Goal: Information Seeking & Learning: Learn about a topic

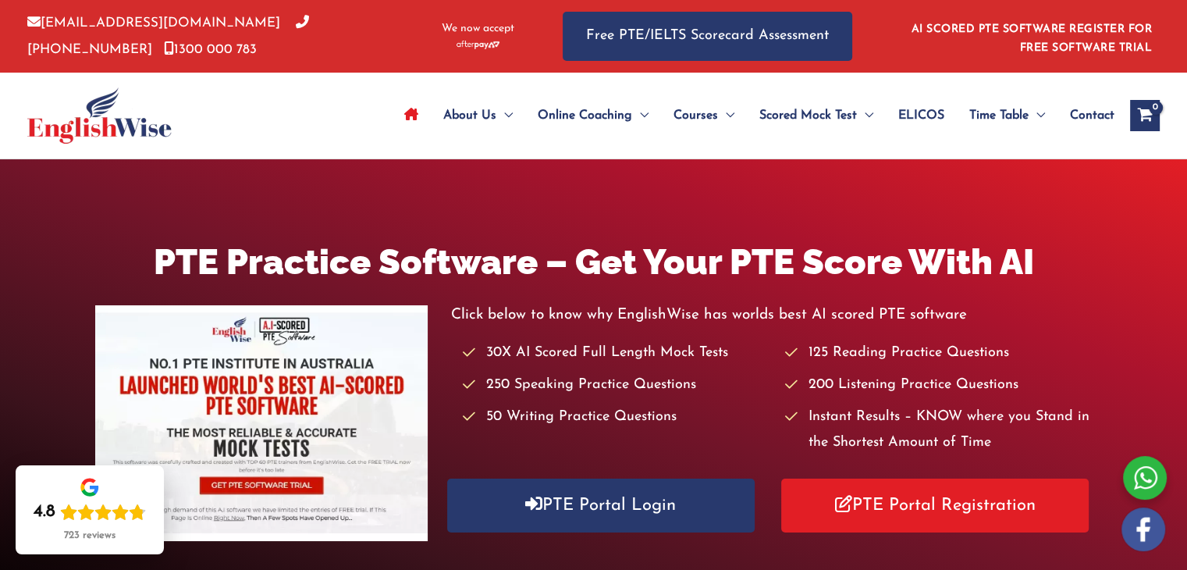
click at [404, 116] on icon "Site Navigation: Main Menu" at bounding box center [411, 114] width 14 height 12
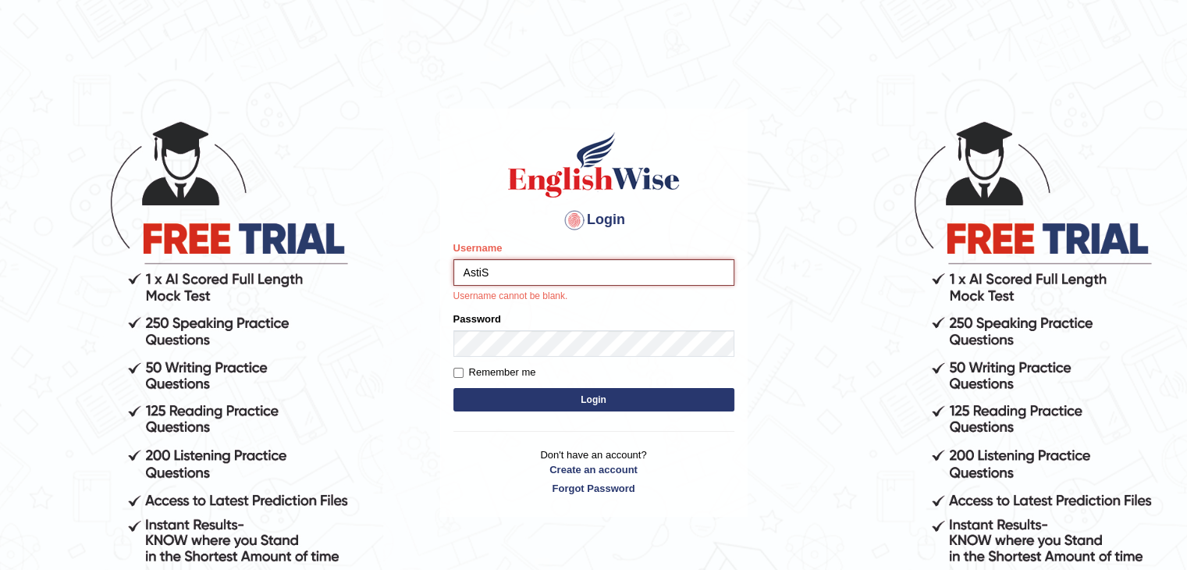
type input "AstiS"
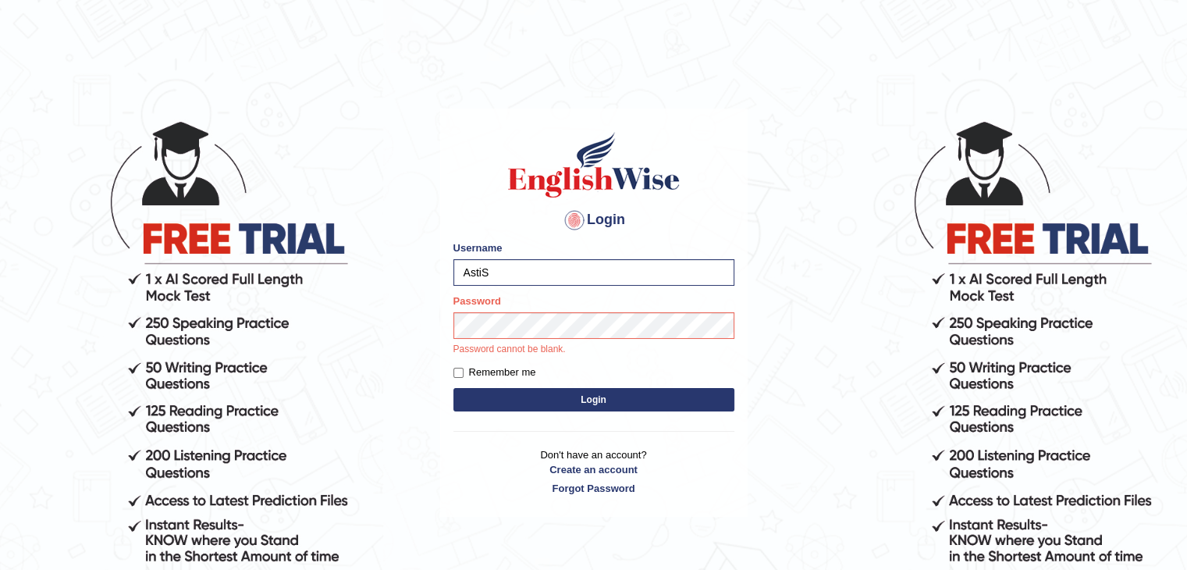
click at [621, 397] on div "Login Please fix the following errors: Username AstiS Password Password cannot …" at bounding box center [594, 312] width 308 height 408
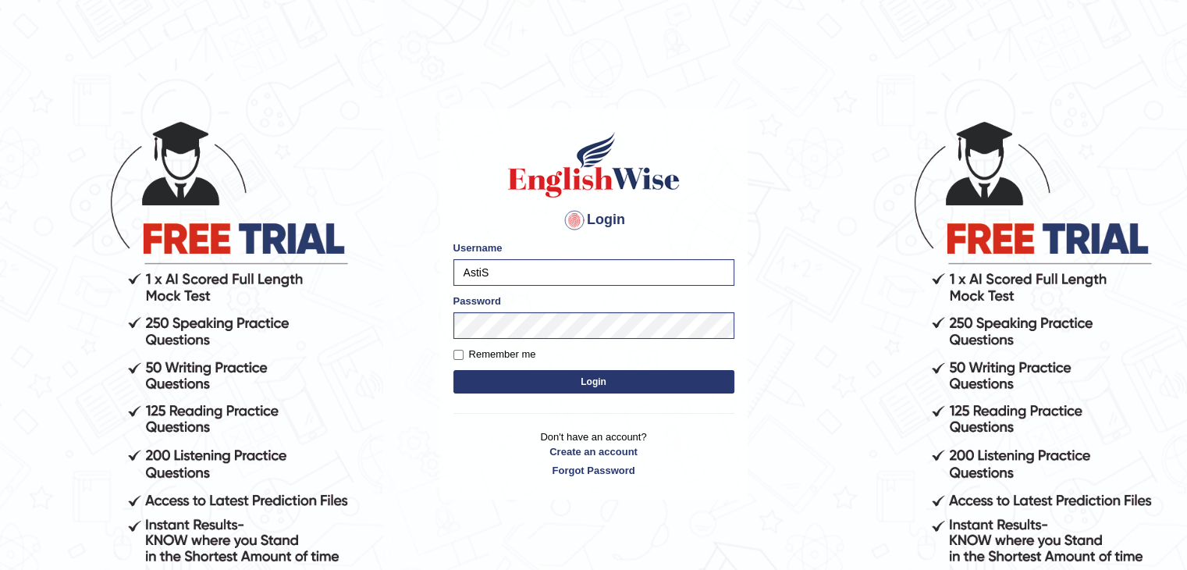
click at [598, 379] on button "Login" at bounding box center [593, 381] width 281 height 23
click at [514, 272] on input "Username" at bounding box center [593, 272] width 281 height 27
type input "AstiS"
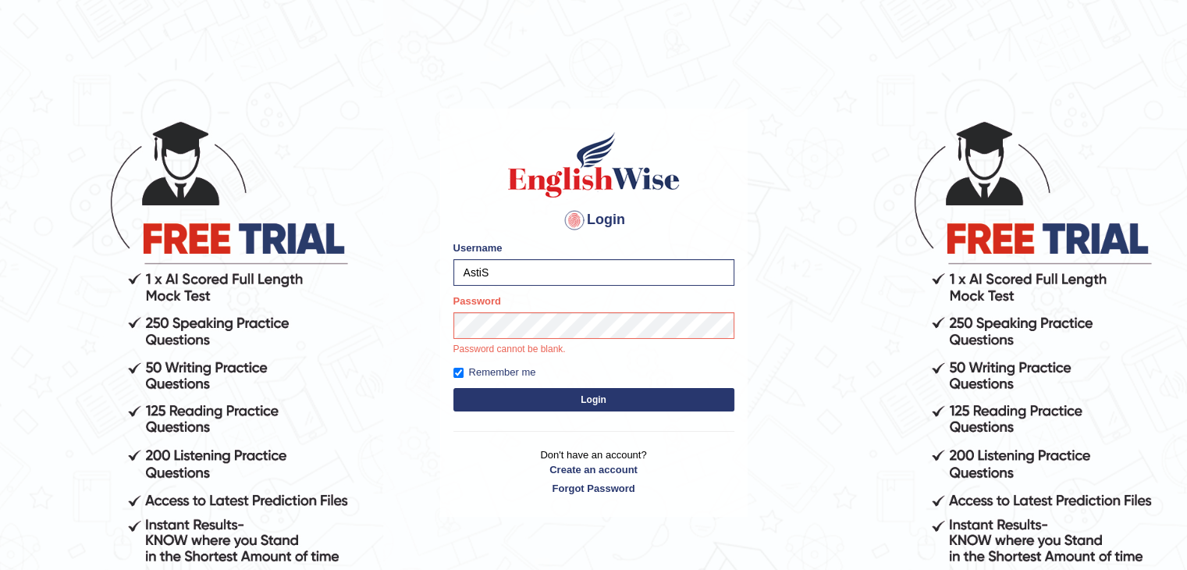
click at [565, 396] on form "Please fix the following errors: Username AstiS Password Password cannot be bla…" at bounding box center [593, 327] width 281 height 175
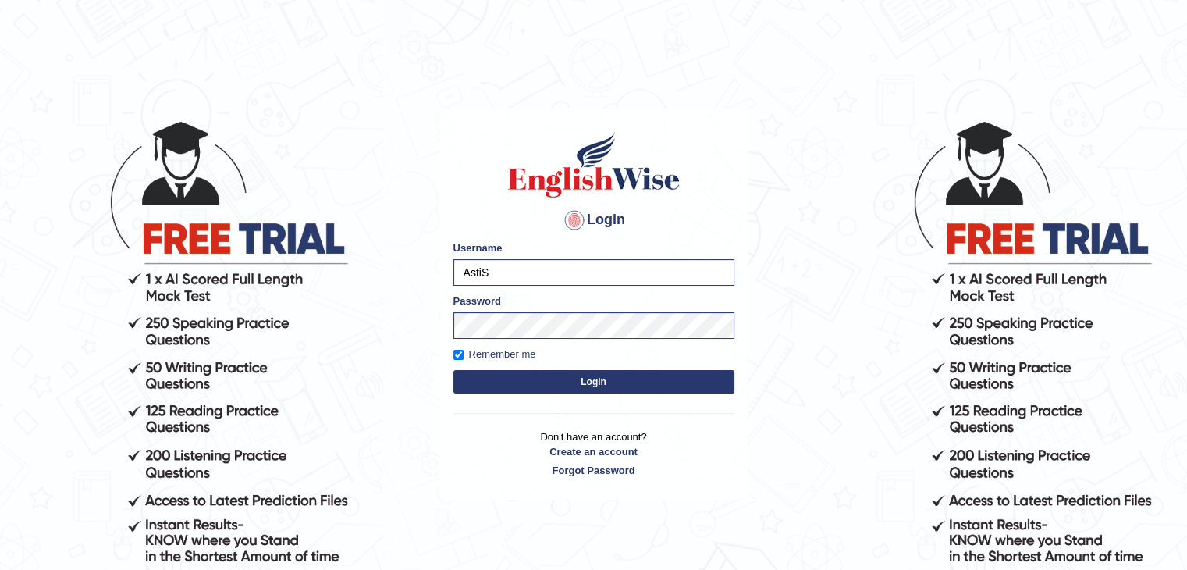
click at [599, 385] on button "Login" at bounding box center [593, 381] width 281 height 23
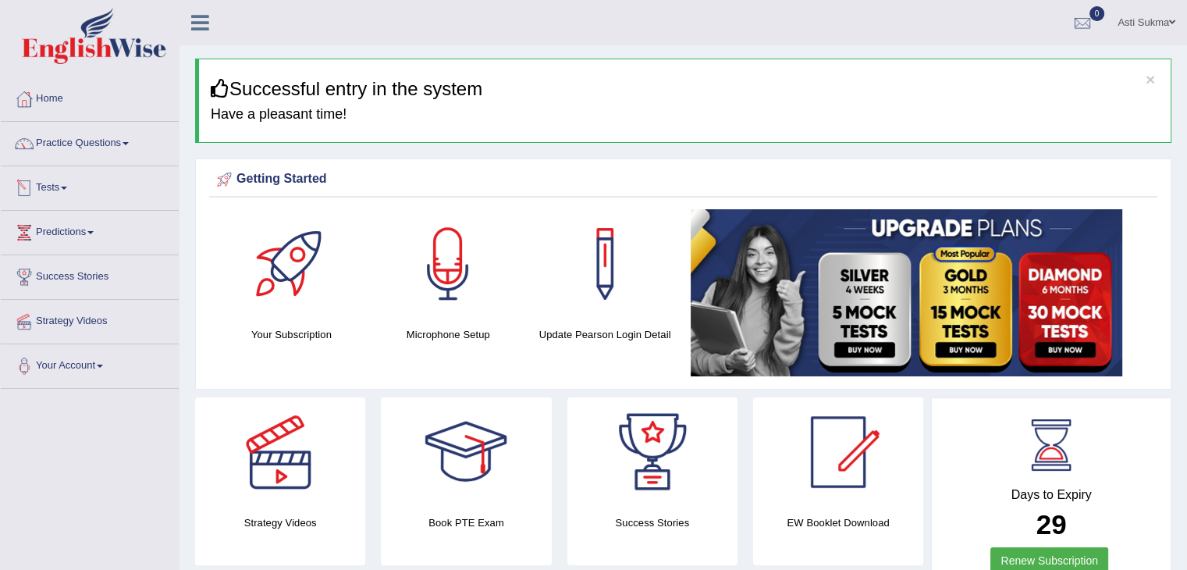
click at [69, 190] on link "Tests" at bounding box center [90, 185] width 178 height 39
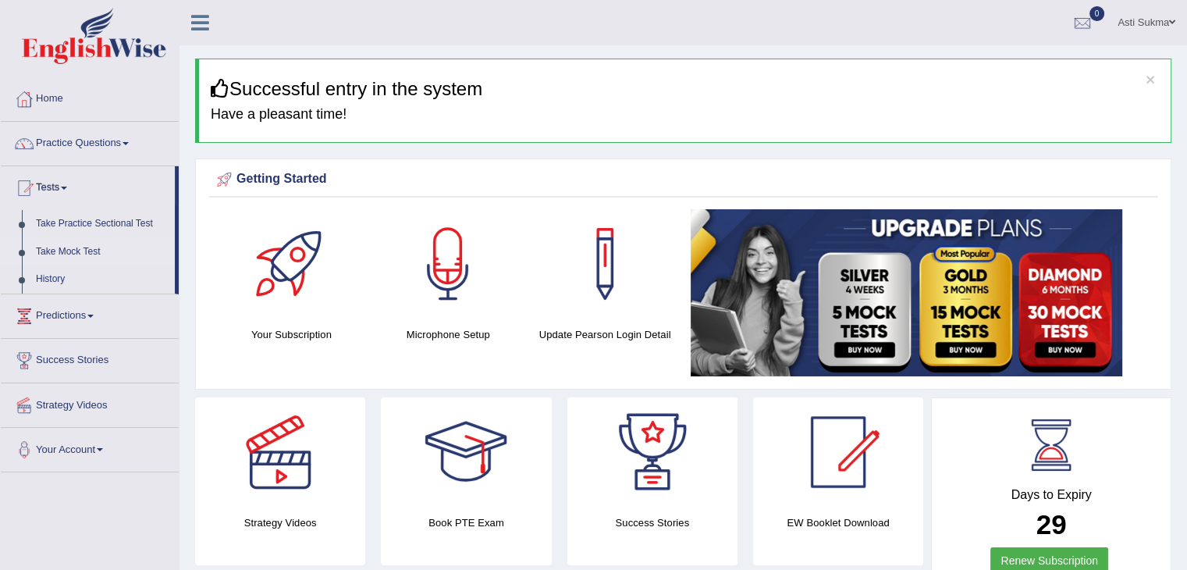
click at [84, 254] on link "Take Mock Test" at bounding box center [102, 252] width 146 height 28
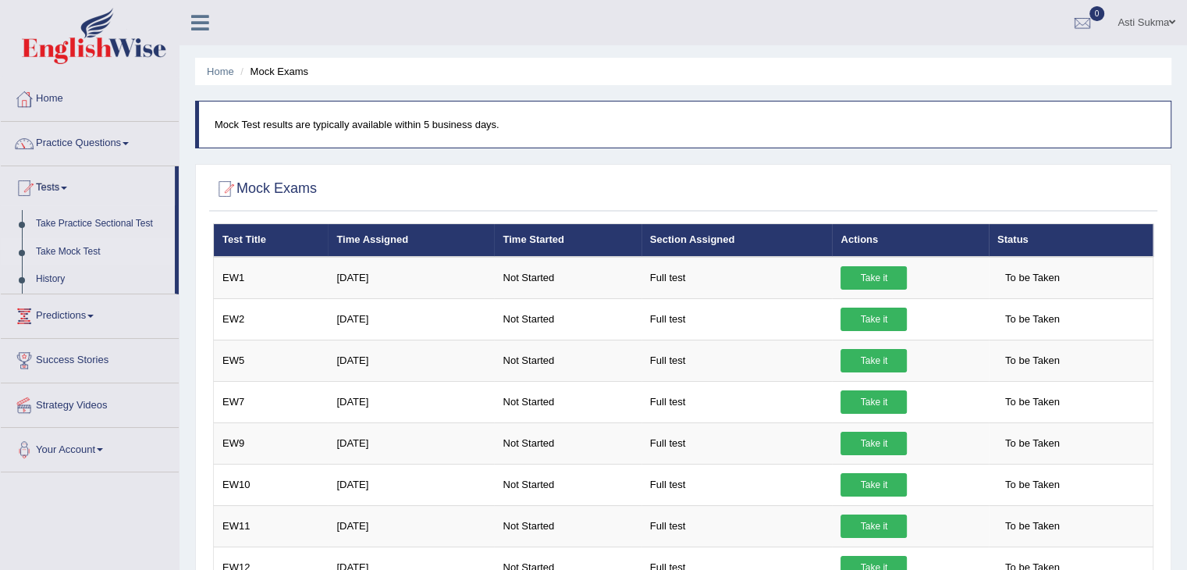
click at [76, 316] on link "Predictions" at bounding box center [90, 313] width 178 height 39
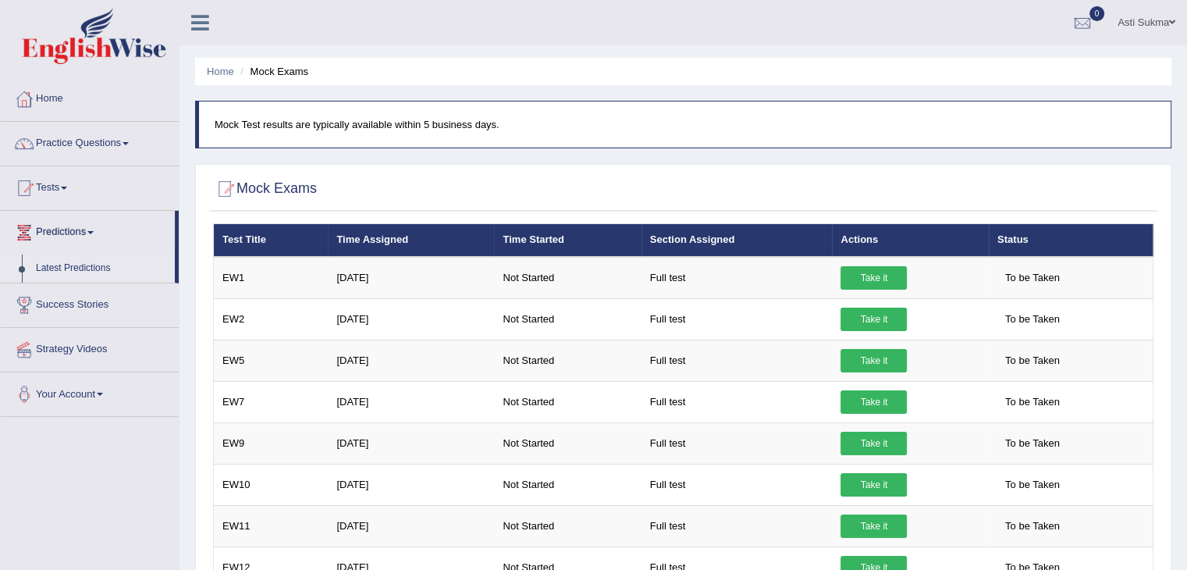
click at [94, 268] on link "Latest Predictions" at bounding box center [102, 268] width 146 height 28
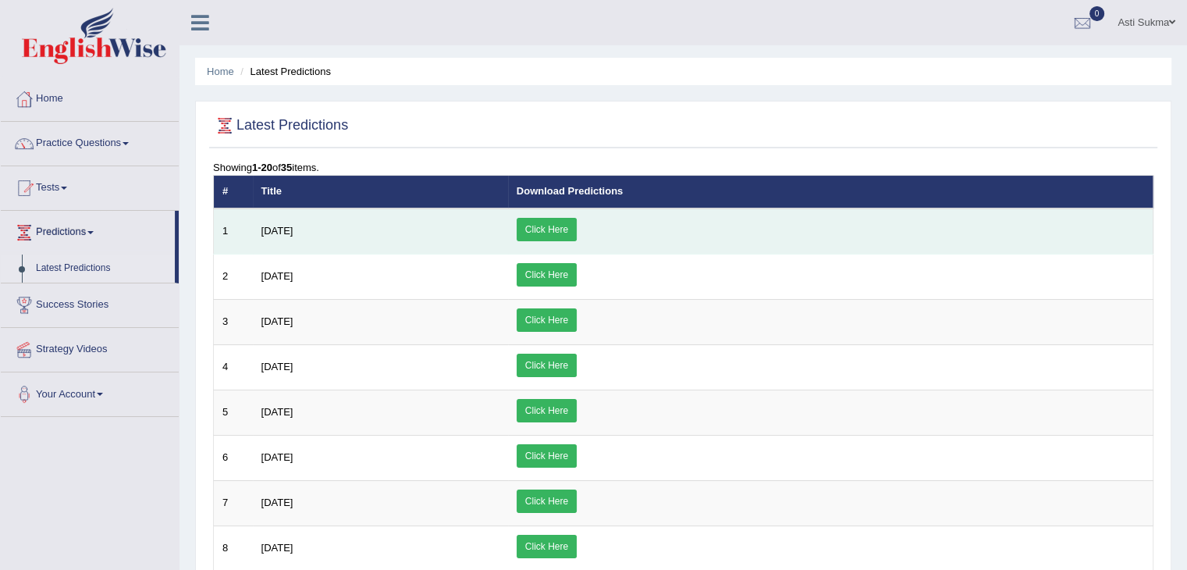
click at [577, 221] on link "Click Here" at bounding box center [547, 229] width 60 height 23
click at [577, 229] on link "Click Here" at bounding box center [547, 229] width 60 height 23
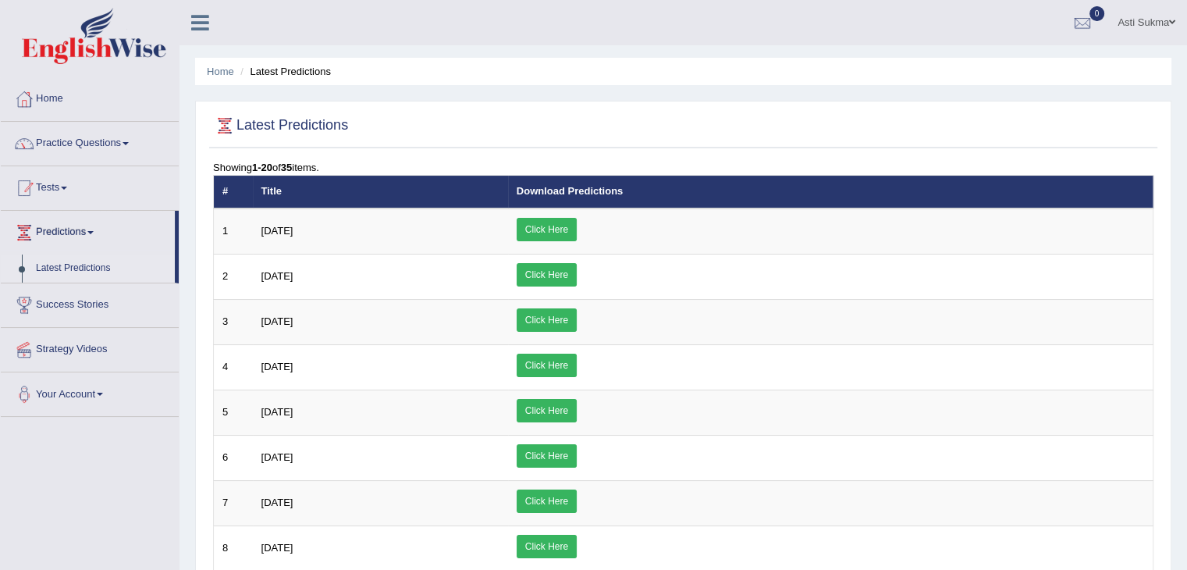
click at [131, 172] on link "Tests" at bounding box center [90, 185] width 178 height 39
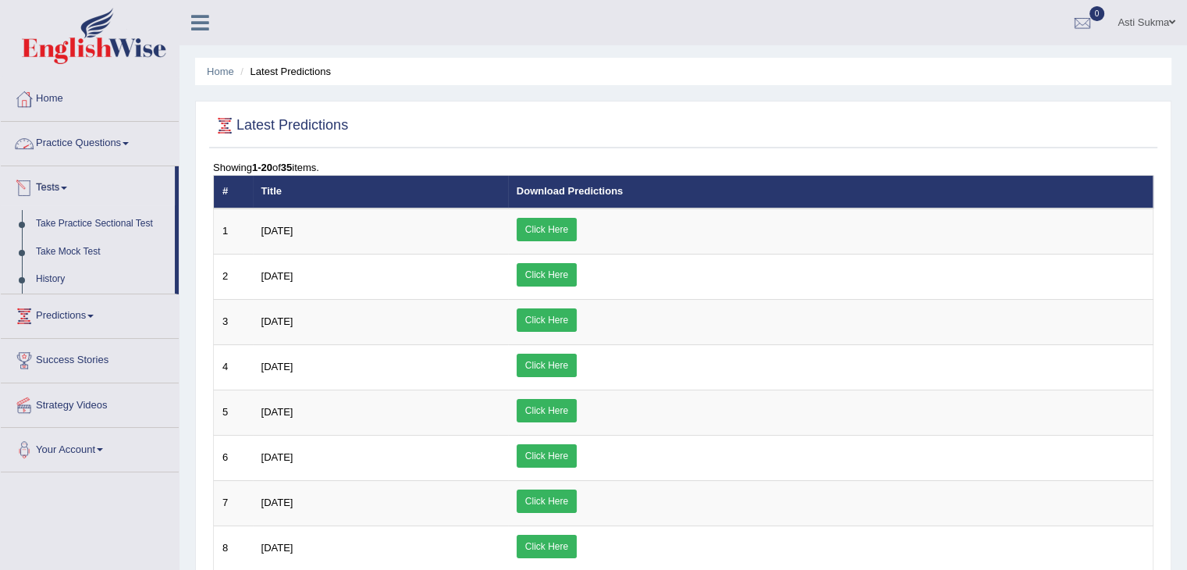
click at [125, 141] on link "Practice Questions" at bounding box center [90, 141] width 178 height 39
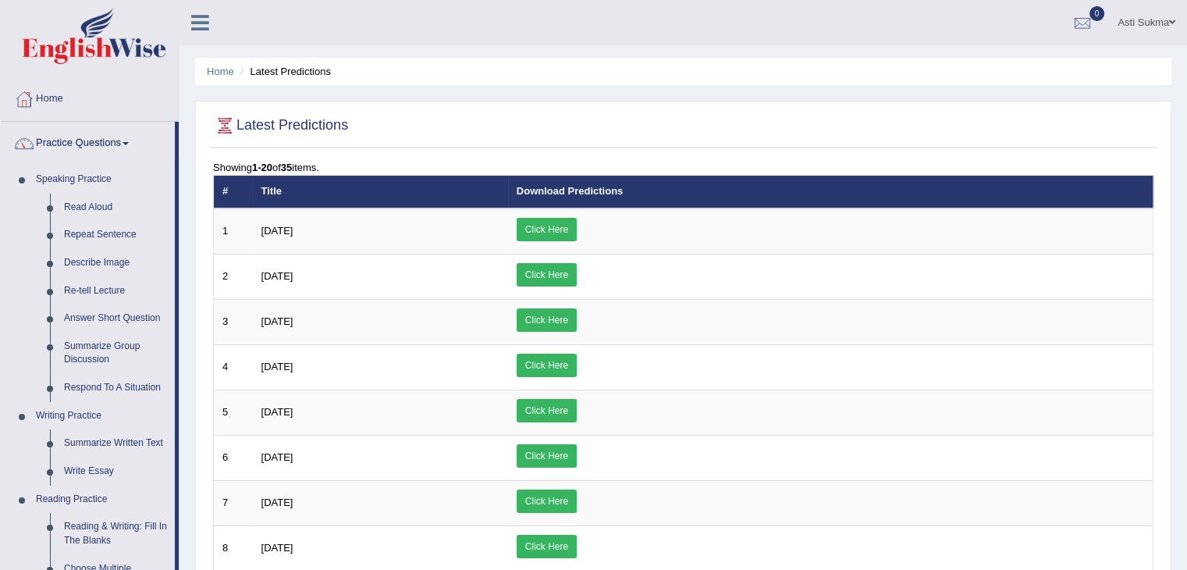
drag, startPoint x: 178, startPoint y: 165, endPoint x: 180, endPoint y: 338, distance: 173.3
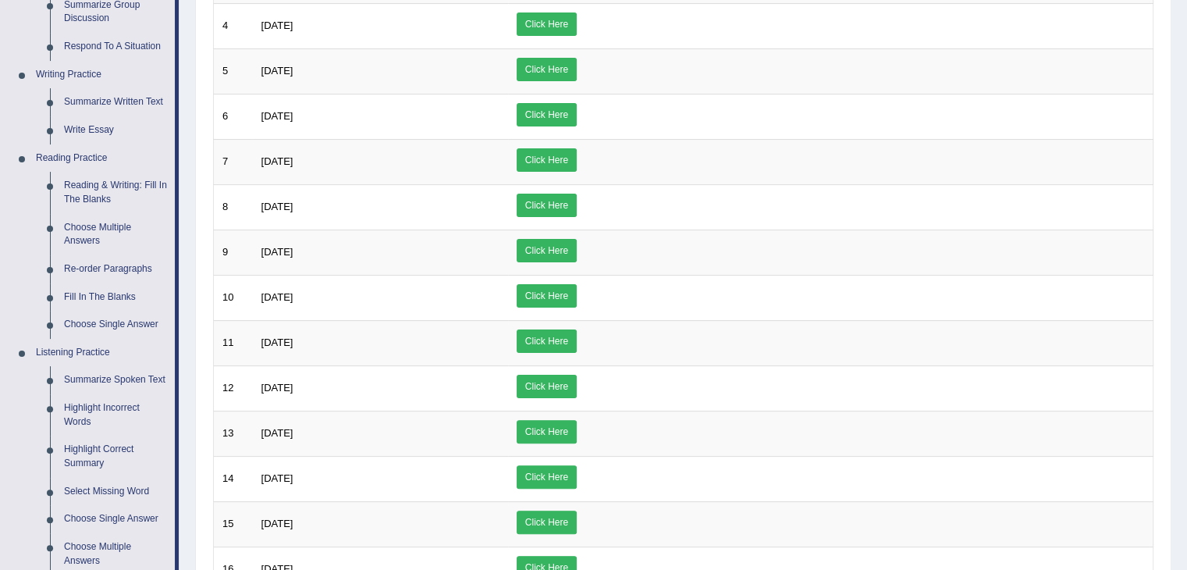
scroll to position [350, 0]
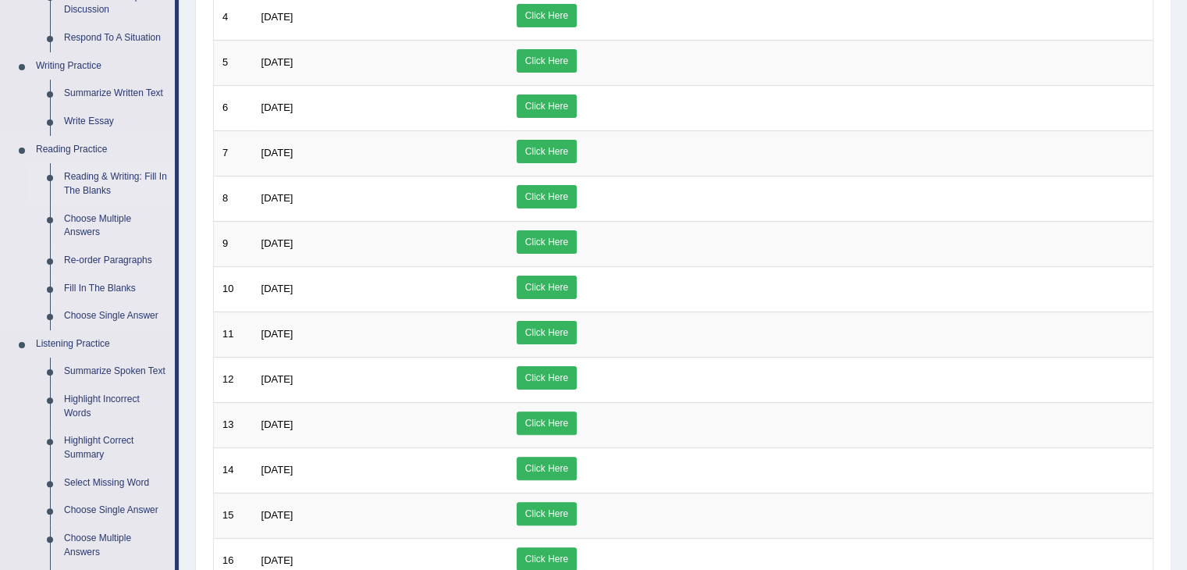
click at [97, 182] on link "Reading & Writing: Fill In The Blanks" at bounding box center [116, 183] width 118 height 41
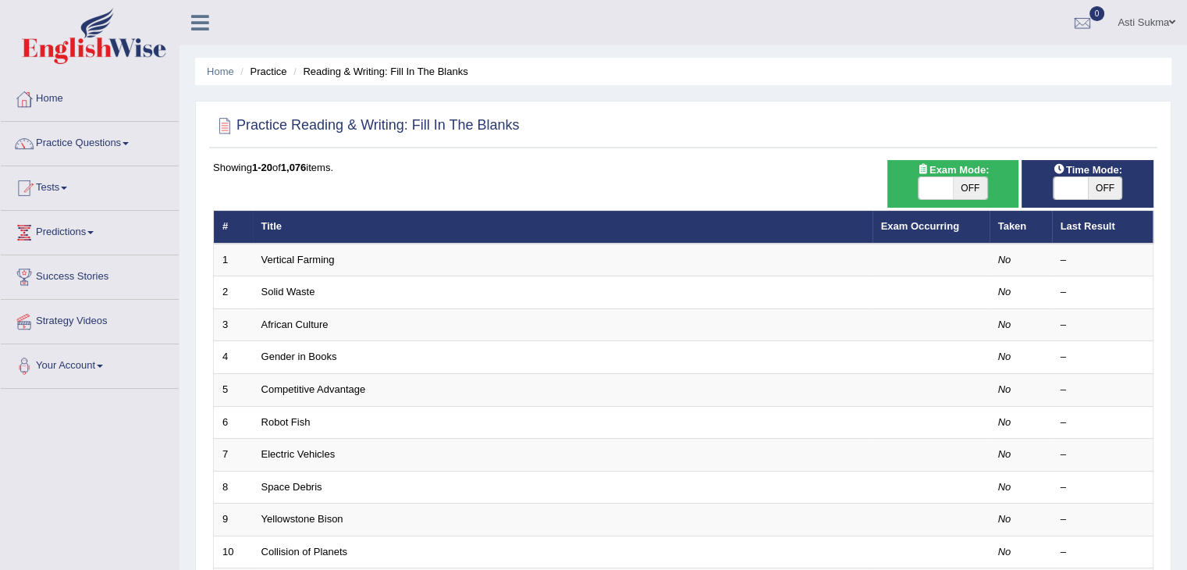
click at [964, 190] on span "OFF" at bounding box center [970, 188] width 34 height 22
checkbox input "true"
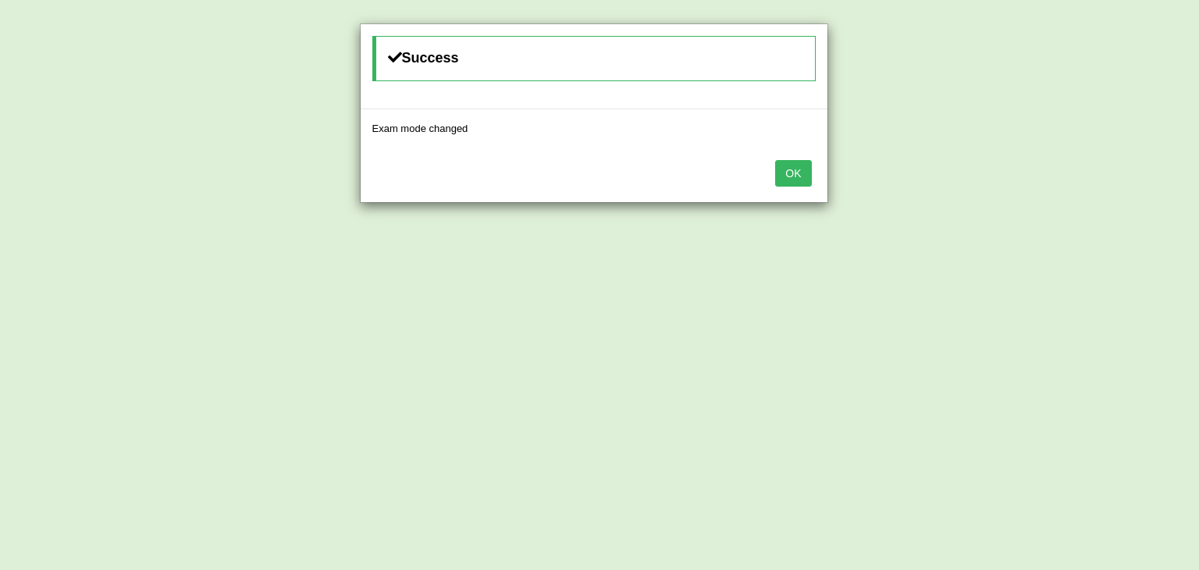
click at [794, 165] on button "OK" at bounding box center [793, 173] width 36 height 27
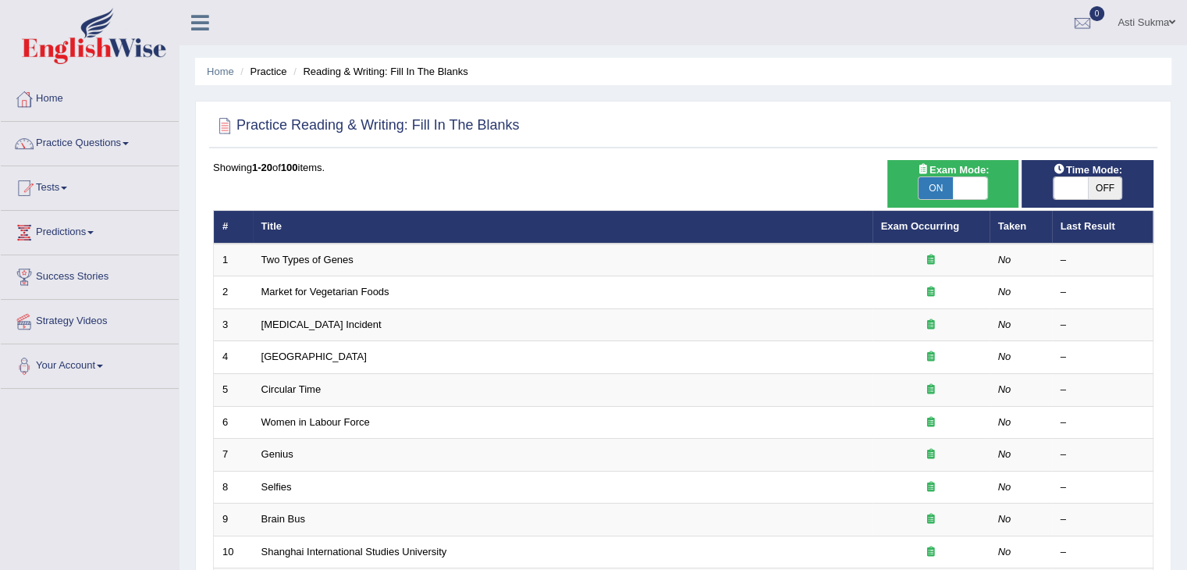
click at [1111, 186] on span "OFF" at bounding box center [1105, 188] width 34 height 22
checkbox input "true"
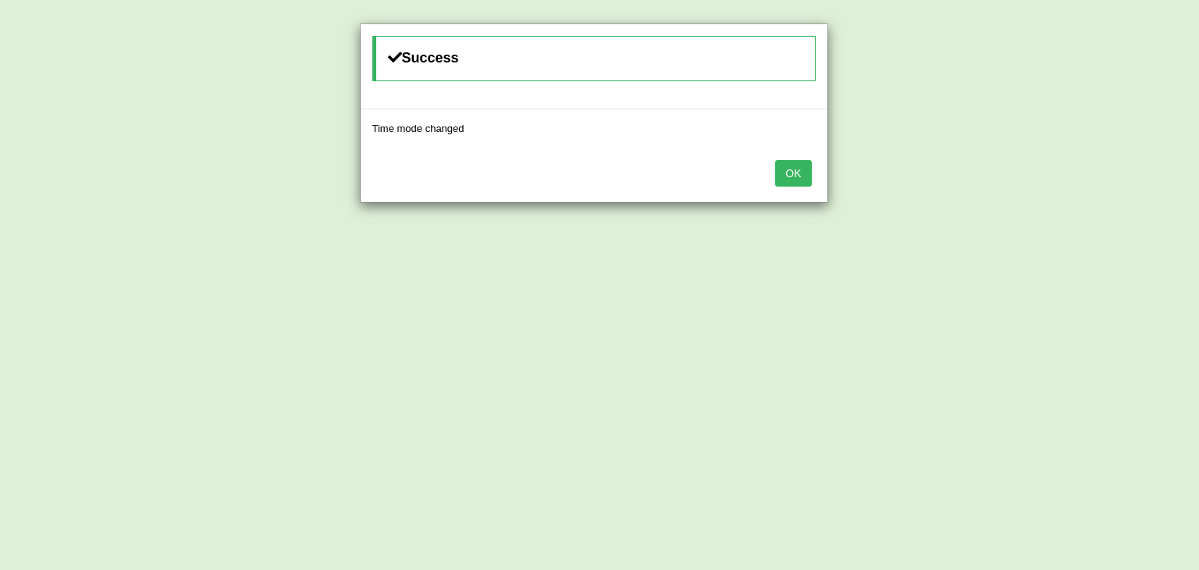
click at [789, 174] on button "OK" at bounding box center [793, 173] width 36 height 27
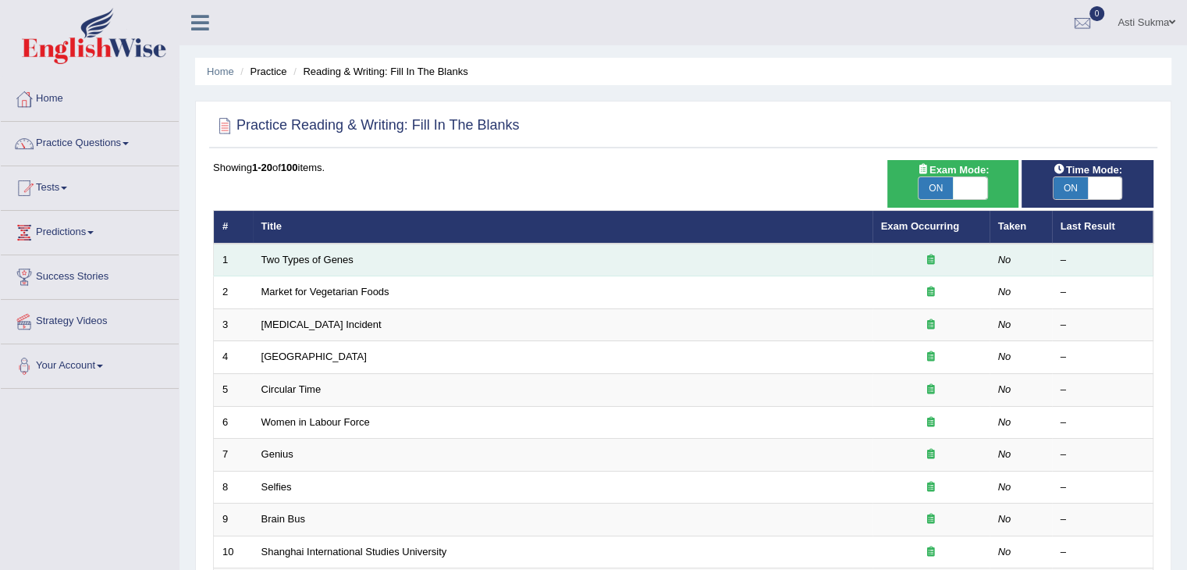
click at [729, 260] on td "Two Types of Genes" at bounding box center [563, 260] width 620 height 33
click at [996, 257] on td "No" at bounding box center [1021, 260] width 62 height 33
click at [331, 260] on link "Two Types of Genes" at bounding box center [307, 260] width 92 height 12
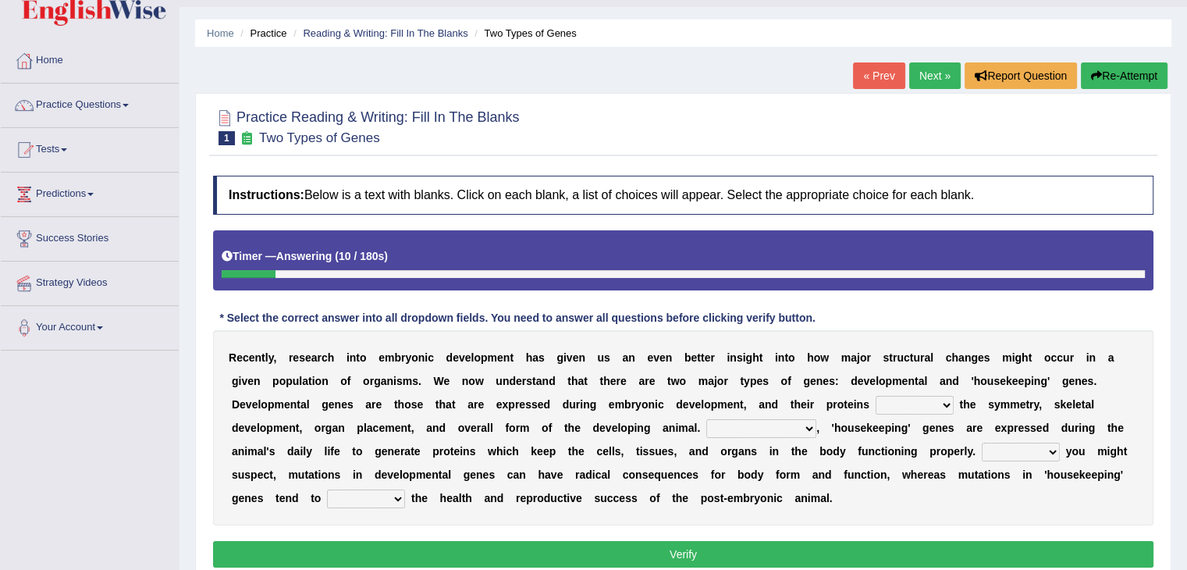
scroll to position [55, 0]
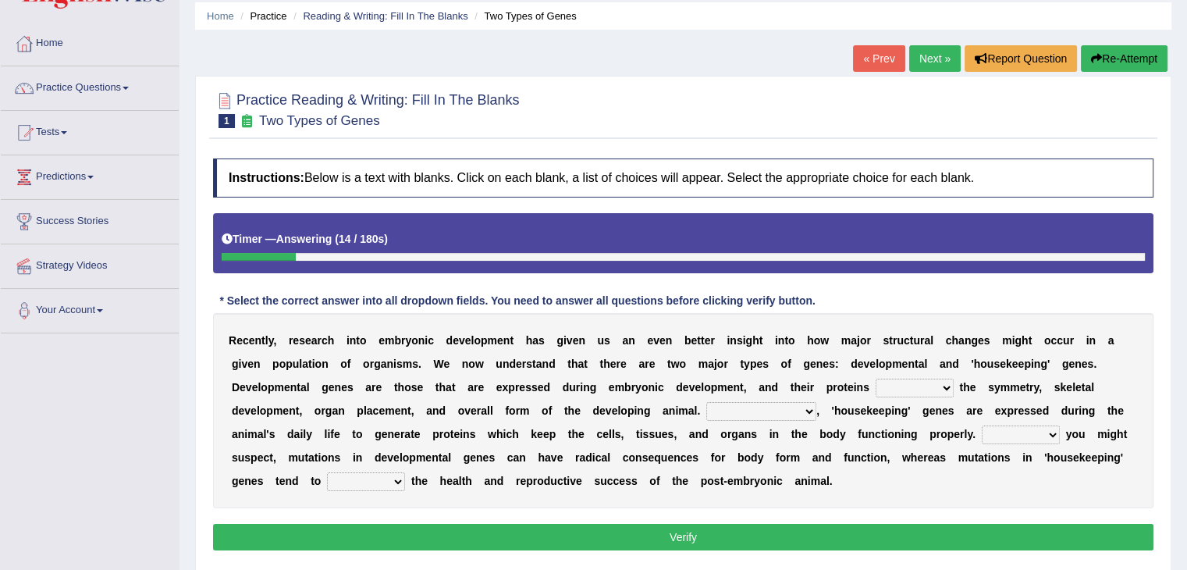
click at [225, 254] on div at bounding box center [259, 257] width 74 height 8
click at [884, 60] on link "« Prev" at bounding box center [879, 58] width 52 height 27
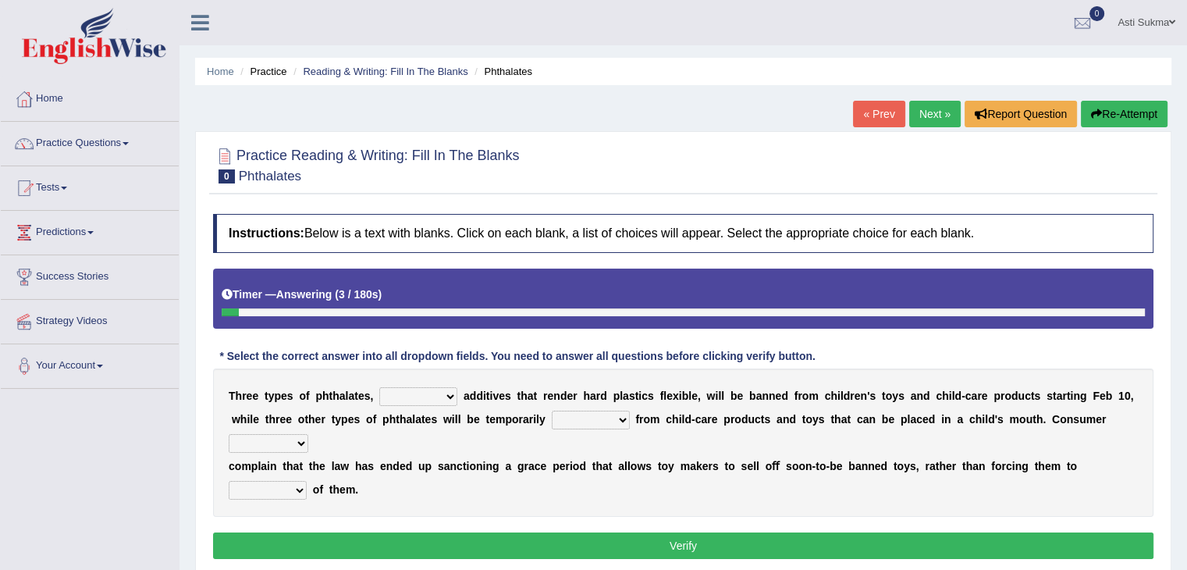
click at [424, 394] on select "nutritional legal expensive chemical" at bounding box center [418, 396] width 78 height 19
select select "chemical"
click at [379, 387] on select "nutritional legal expensive chemical" at bounding box center [418, 396] width 78 height 19
click at [606, 421] on select "originated collected prohibited examined" at bounding box center [591, 420] width 78 height 19
select select "prohibited"
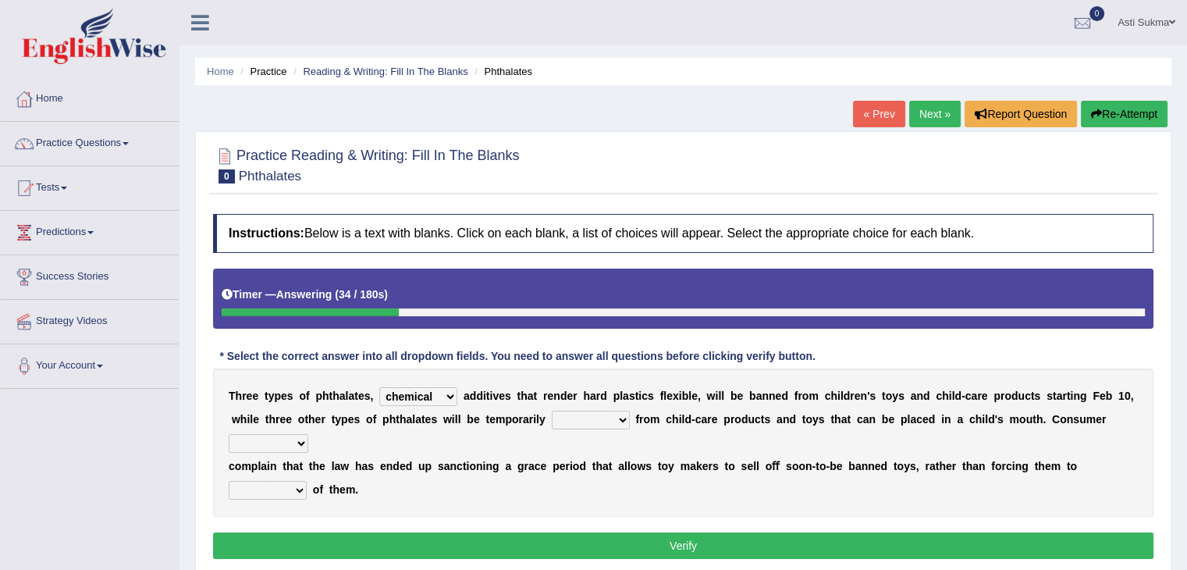
click at [552, 411] on select "originated collected prohibited examined" at bounding box center [591, 420] width 78 height 19
click at [587, 420] on select "originated collected prohibited examined" at bounding box center [591, 420] width 78 height 19
click at [477, 440] on div "T h r e e t y p e s o f p h t h a l a t e s , nutritional legal expensive chemi…" at bounding box center [683, 442] width 940 height 148
click at [297, 440] on select "fellows dictators candidates advocates" at bounding box center [269, 443] width 80 height 19
click at [595, 415] on select "originated collected prohibited examined" at bounding box center [591, 420] width 78 height 19
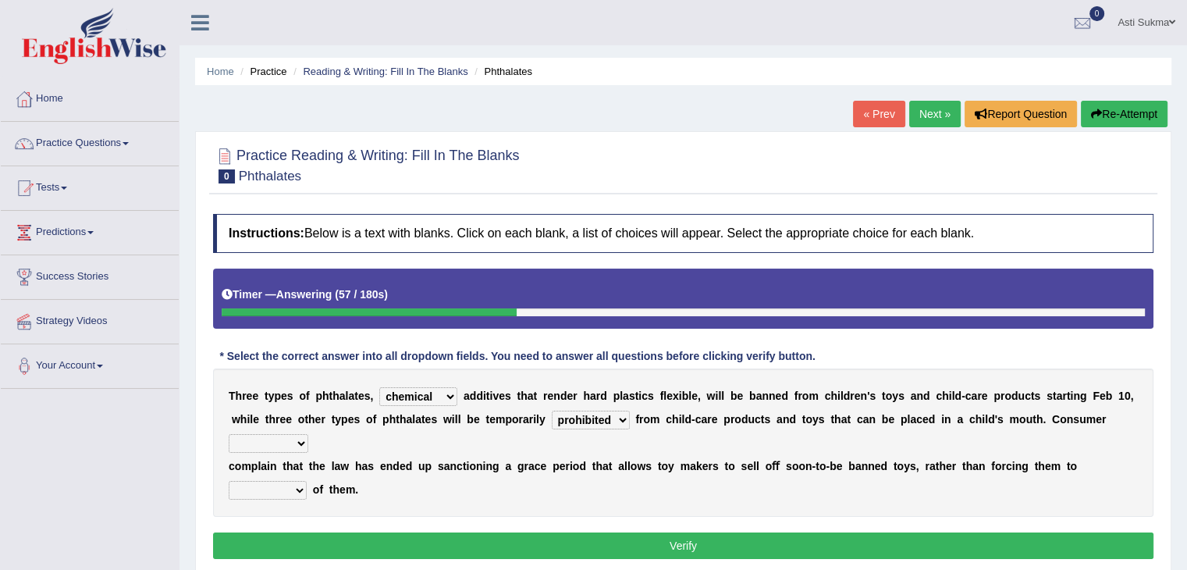
click at [504, 439] on div "T h r e e t y p e s o f p h t h a l a t e s , nutritional legal expensive chemi…" at bounding box center [683, 442] width 940 height 148
click at [284, 435] on select "fellows dictators candidates advocates" at bounding box center [269, 443] width 80 height 19
select select "fellows"
click at [229, 434] on select "fellows dictators candidates advocates" at bounding box center [269, 443] width 80 height 19
click at [295, 444] on select "fellows dictators candidates advocates" at bounding box center [269, 443] width 80 height 19
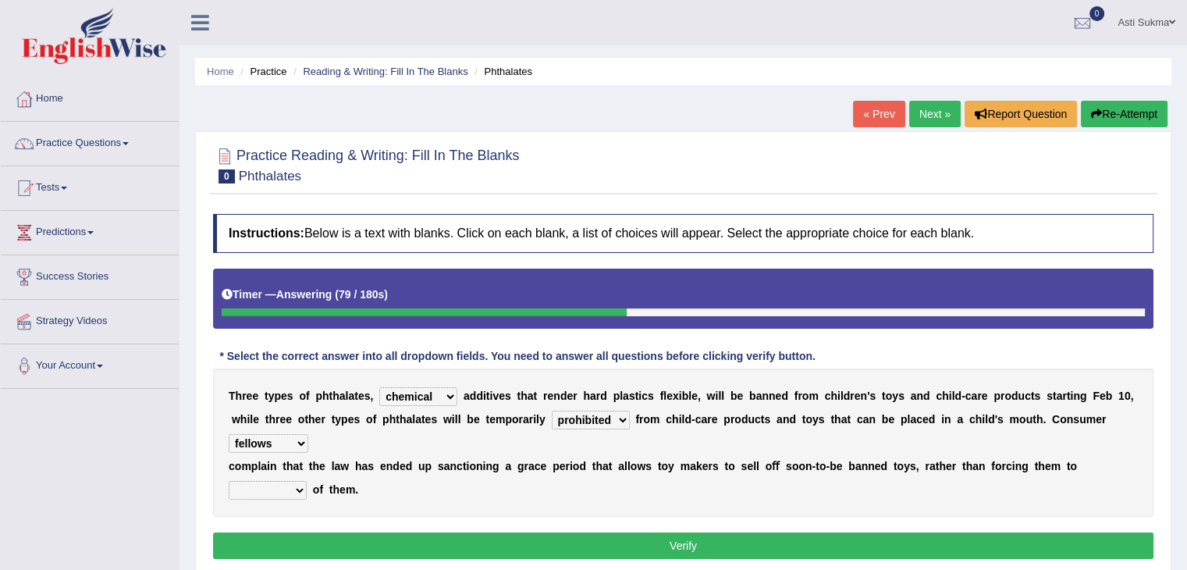
click at [400, 491] on div "T h r e e t y p e s o f p h t h a l a t e s , nutritional legal expensive chemi…" at bounding box center [683, 442] width 940 height 148
click at [290, 485] on select "deal boast deprive dispose" at bounding box center [268, 490] width 78 height 19
click at [229, 481] on select "deal boast deprive dispose" at bounding box center [268, 490] width 78 height 19
click at [297, 485] on select "deal boast deprive dispose" at bounding box center [268, 490] width 78 height 19
select select "dispose"
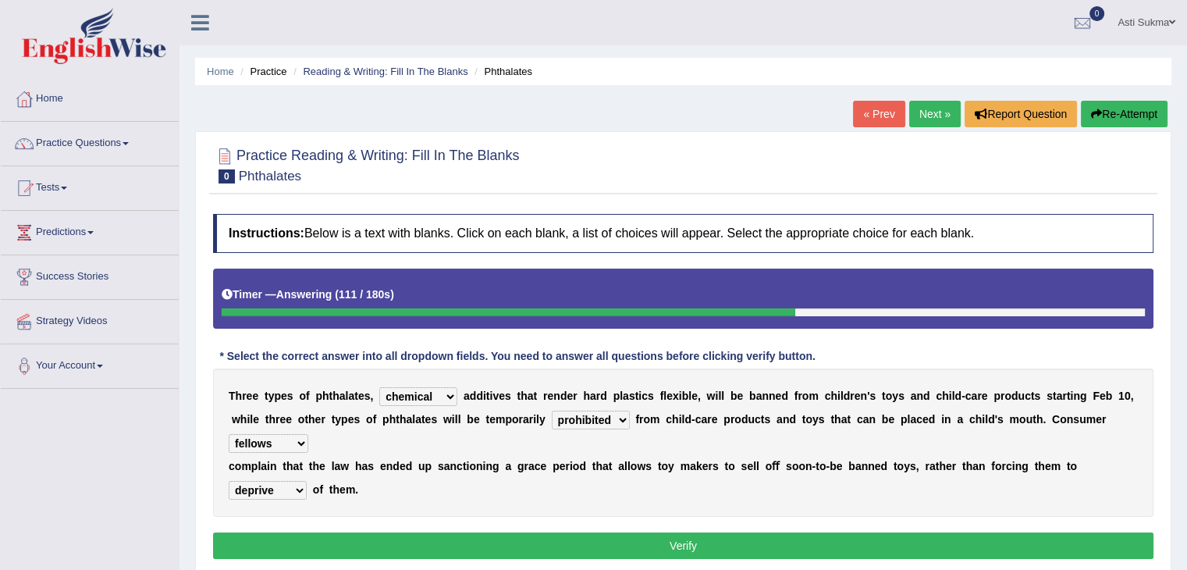
click at [229, 481] on select "deal boast deprive dispose" at bounding box center [268, 490] width 78 height 19
click at [304, 486] on select "deal boast deprive dispose" at bounding box center [268, 490] width 78 height 19
click at [385, 494] on div "T h r e e t y p e s o f p h t h a l a t e s , nutritional legal expensive chemi…" at bounding box center [683, 442] width 940 height 148
click at [293, 443] on select "fellows dictators candidates advocates" at bounding box center [269, 443] width 80 height 19
click at [396, 466] on b "d" at bounding box center [396, 466] width 7 height 12
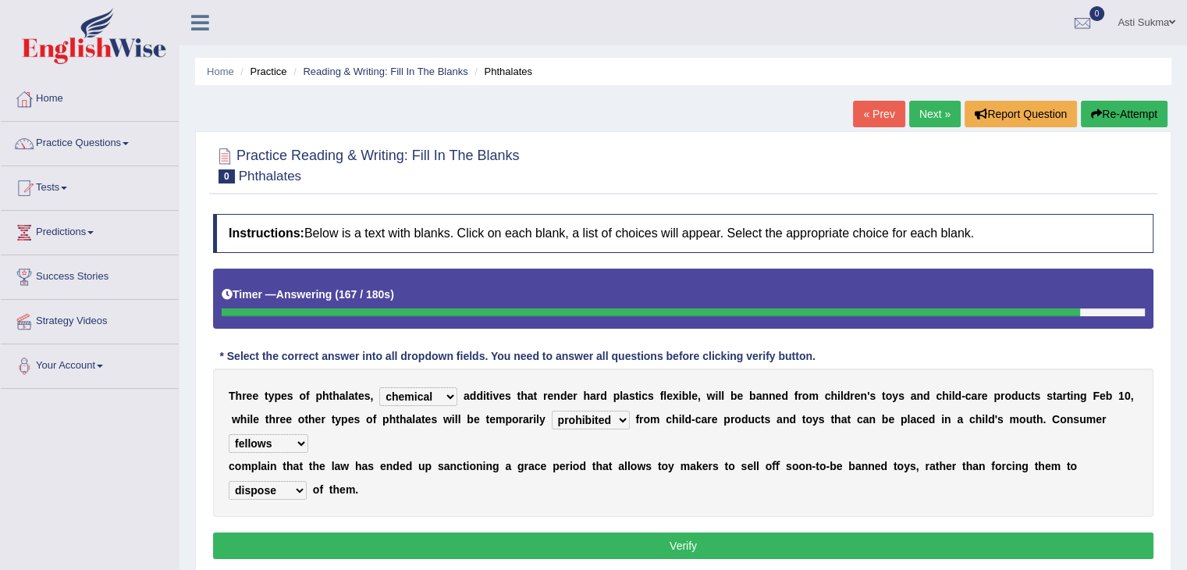
click at [724, 553] on button "Verify" at bounding box center [683, 545] width 940 height 27
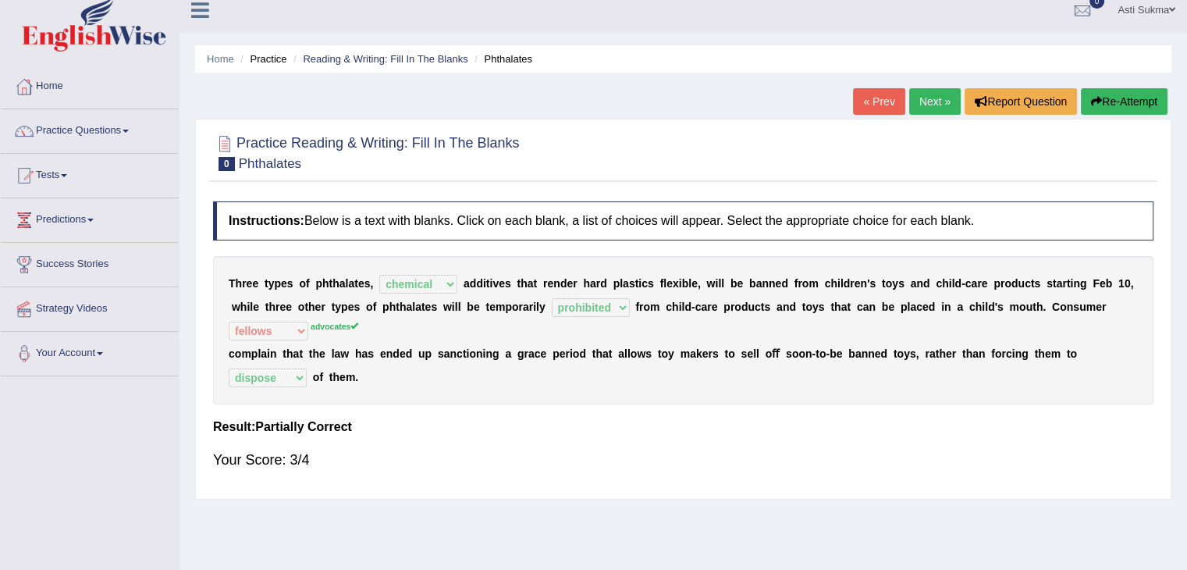
scroll to position [2, 0]
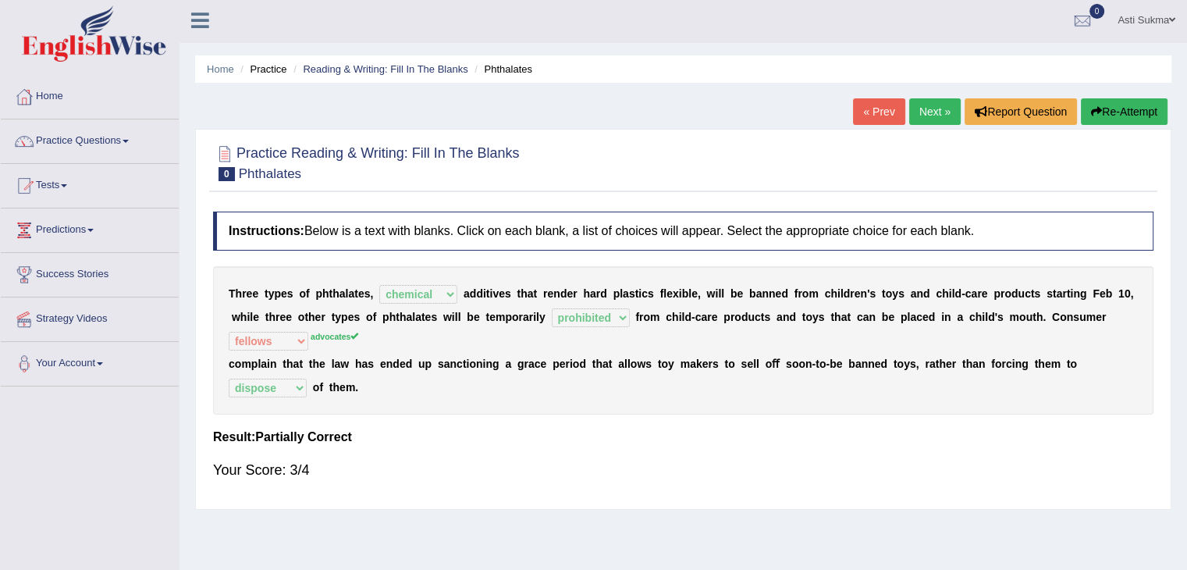
click at [718, 460] on div "Your Score: 3/4" at bounding box center [683, 469] width 940 height 37
click at [940, 109] on link "Next »" at bounding box center [935, 111] width 52 height 27
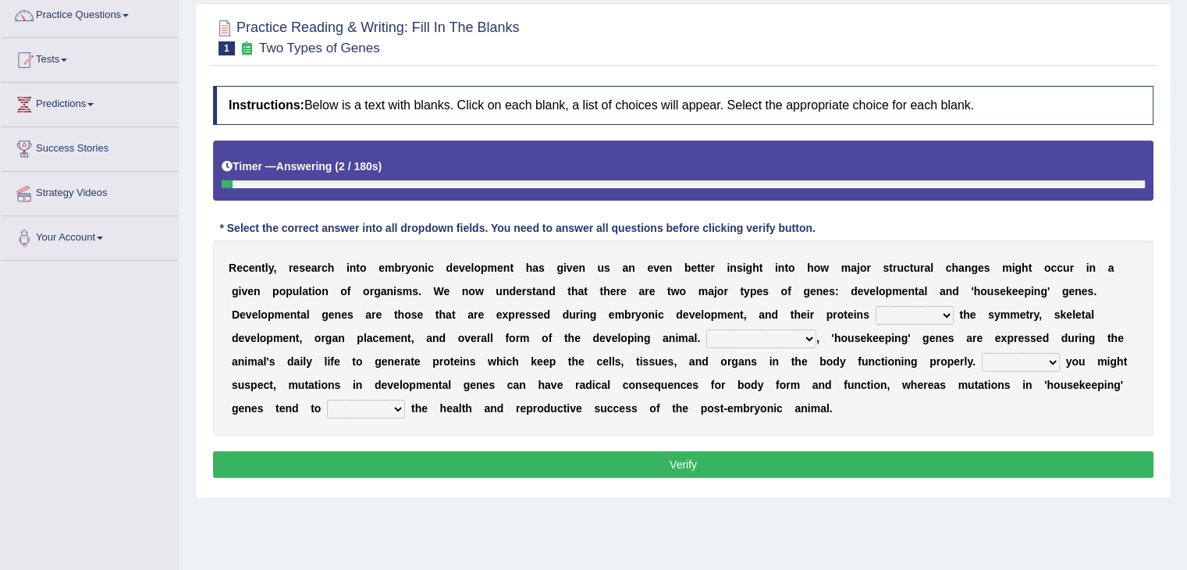
scroll to position [151, 0]
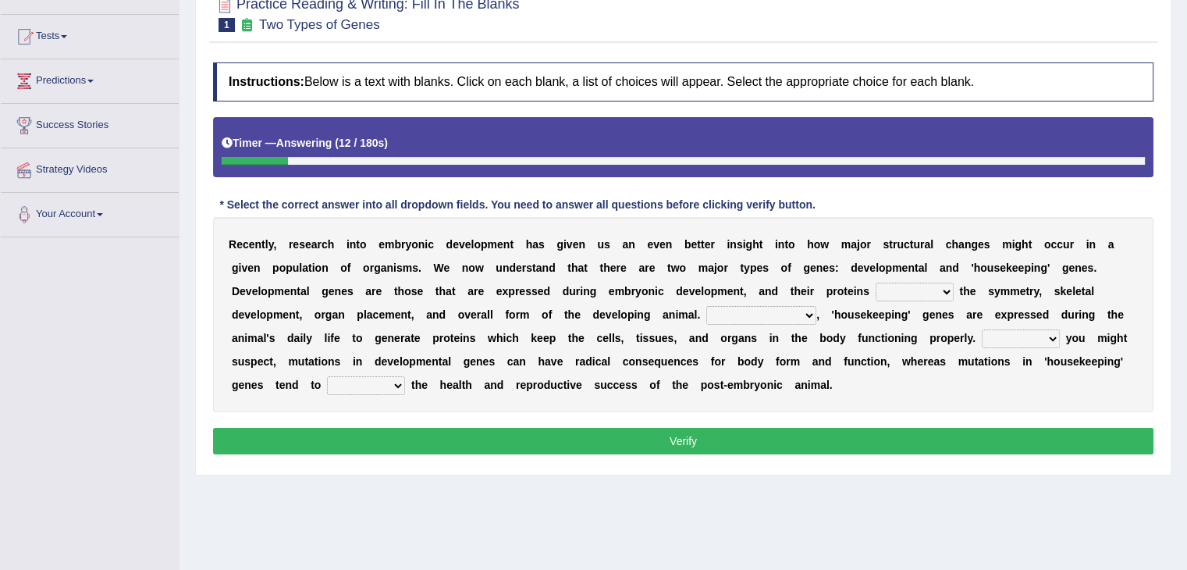
click at [902, 286] on select "push control hold elevate" at bounding box center [915, 292] width 78 height 19
select select "control"
click at [876, 283] on select "push control hold elevate" at bounding box center [915, 292] width 78 height 19
click at [778, 285] on b at bounding box center [781, 291] width 6 height 12
click at [751, 312] on select "Correspondingly Inclusively Conversely In contrast" at bounding box center [761, 315] width 110 height 19
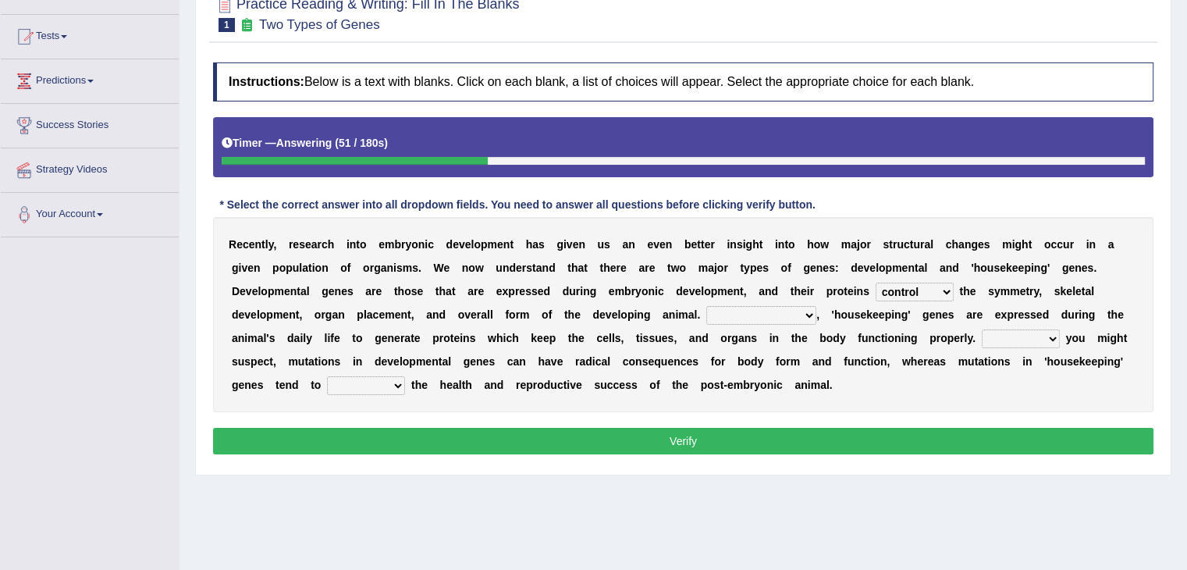
select select "In contrast"
click at [706, 306] on select "Correspondingly Inclusively Conversely In contrast" at bounding box center [761, 315] width 110 height 19
click at [1023, 341] on select "For As With Within" at bounding box center [1021, 338] width 78 height 19
select select "As"
click at [982, 329] on select "For As With Within" at bounding box center [1021, 338] width 78 height 19
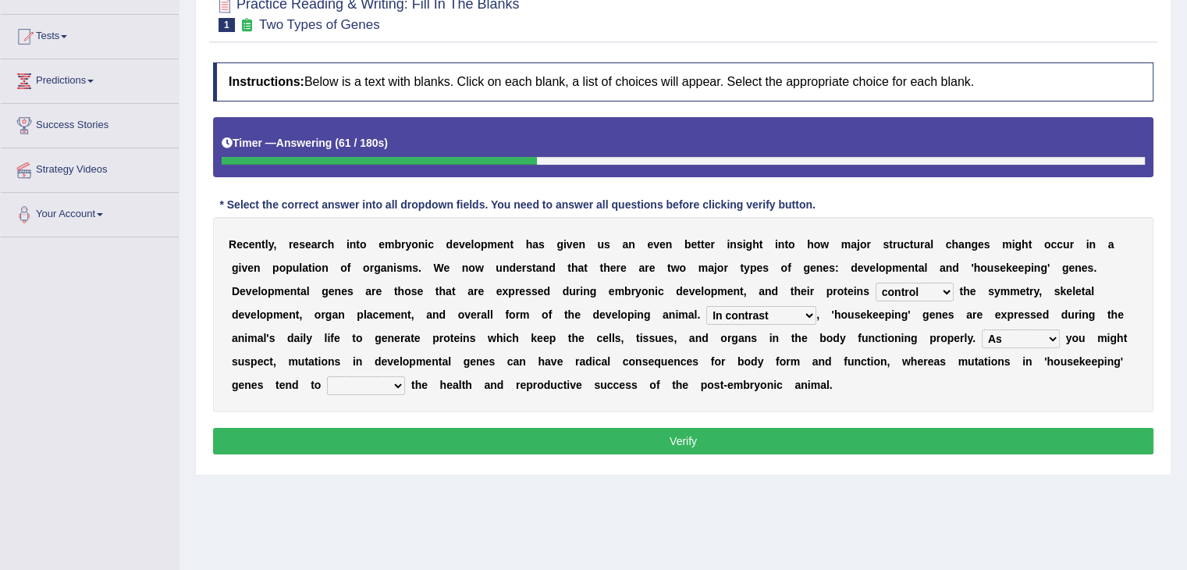
click at [384, 382] on select "affect effect interrupt defect" at bounding box center [366, 385] width 78 height 19
select select "effect"
click at [327, 376] on select "affect effect interrupt defect" at bounding box center [366, 385] width 78 height 19
click at [380, 381] on select "affect effect interrupt defect" at bounding box center [366, 385] width 78 height 19
click at [472, 402] on div "R e c e n t l y , r e s e a r c h i n t o e m b r y o n i c d e v e l o p m e n…" at bounding box center [683, 314] width 940 height 195
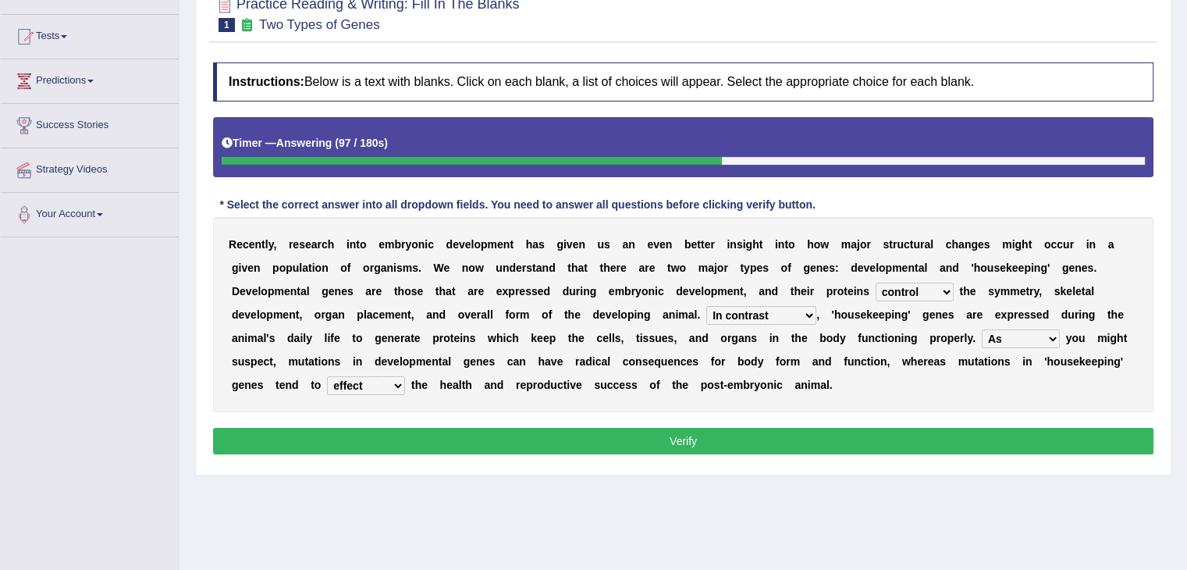
click at [908, 291] on select "push control hold elevate" at bounding box center [915, 292] width 78 height 19
click at [799, 400] on div "R e c e n t l y , r e s e a r c h i n t o e m b r y o n i c d e v e l o p m e n…" at bounding box center [683, 314] width 940 height 195
click at [920, 290] on select "push control hold elevate" at bounding box center [915, 292] width 78 height 19
click at [802, 396] on div "R e c e n t l y , r e s e a r c h i n t o e m b r y o n i c d e v e l o p m e n…" at bounding box center [683, 314] width 940 height 195
click at [687, 444] on button "Verify" at bounding box center [683, 441] width 940 height 27
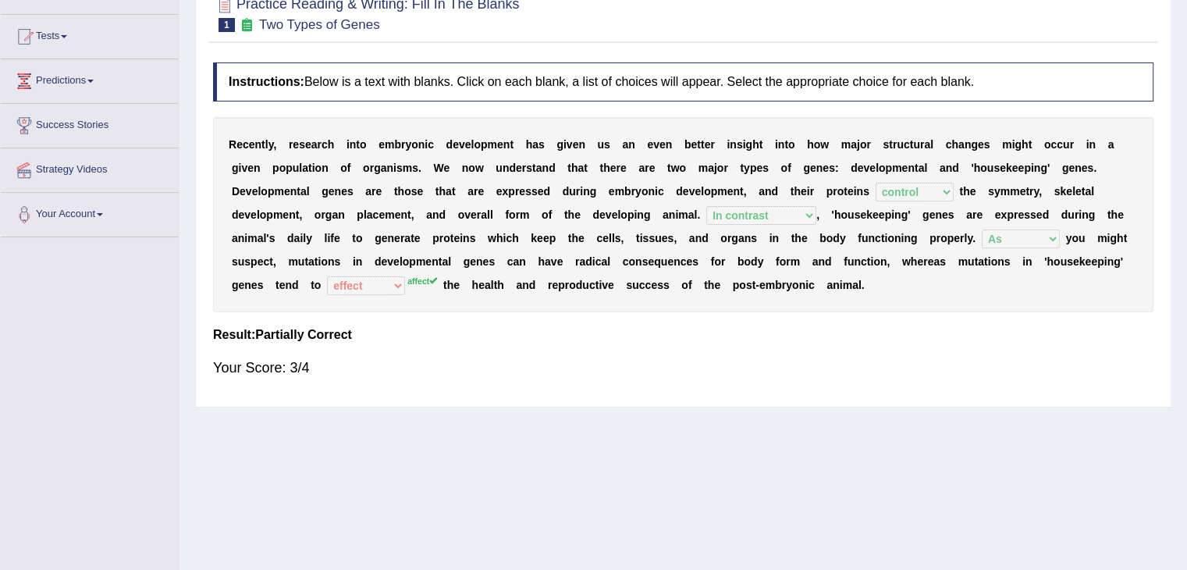
click at [762, 383] on div "Your Score: 3/4" at bounding box center [683, 367] width 940 height 37
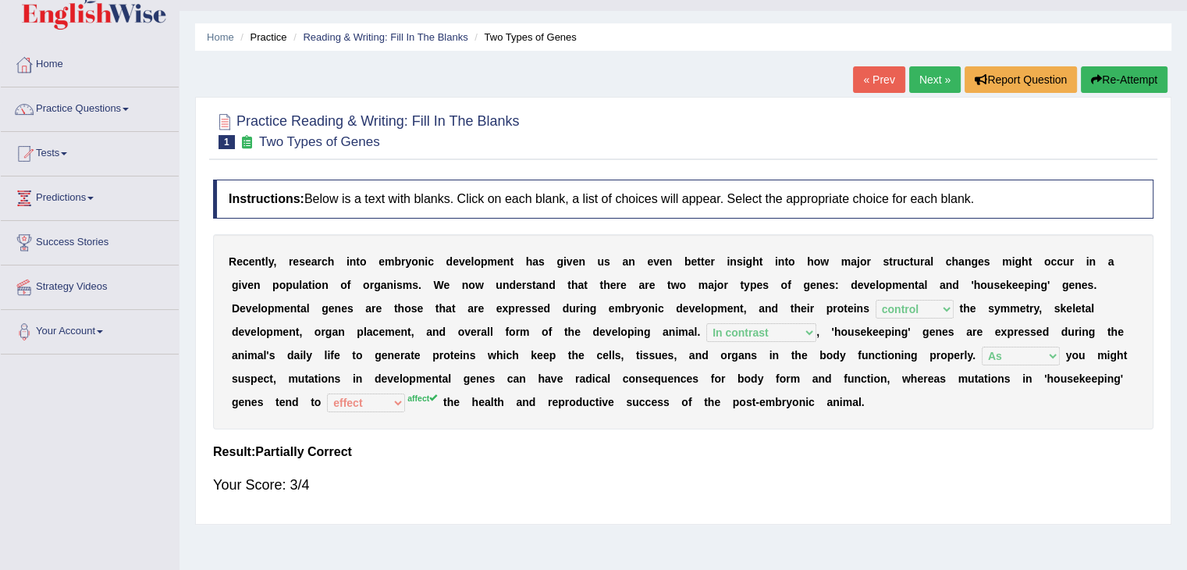
scroll to position [20, 0]
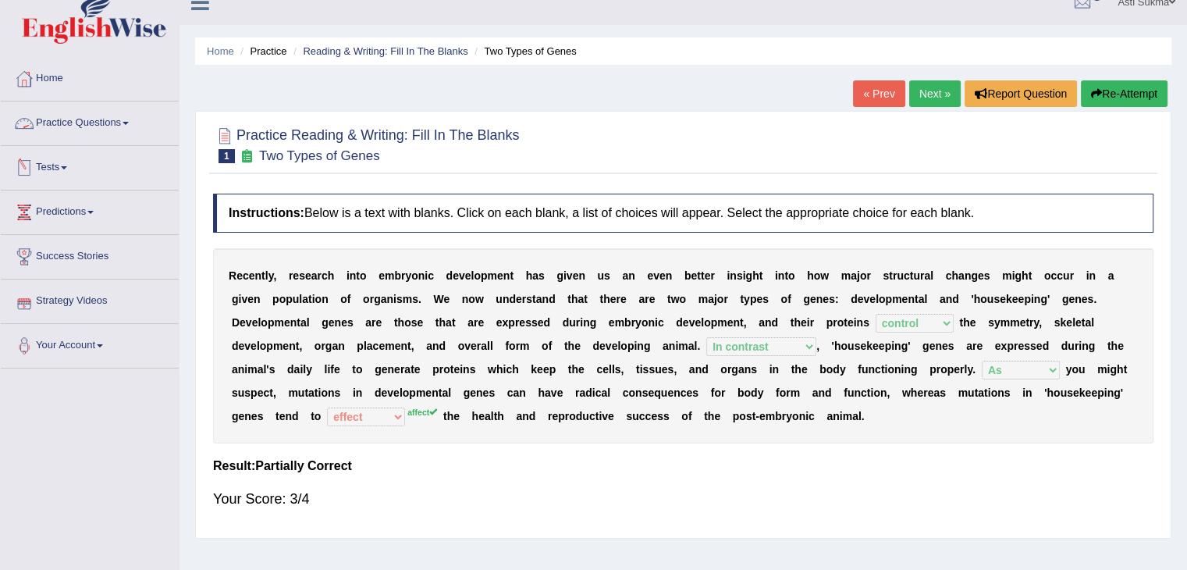
click at [112, 126] on link "Practice Questions" at bounding box center [90, 120] width 178 height 39
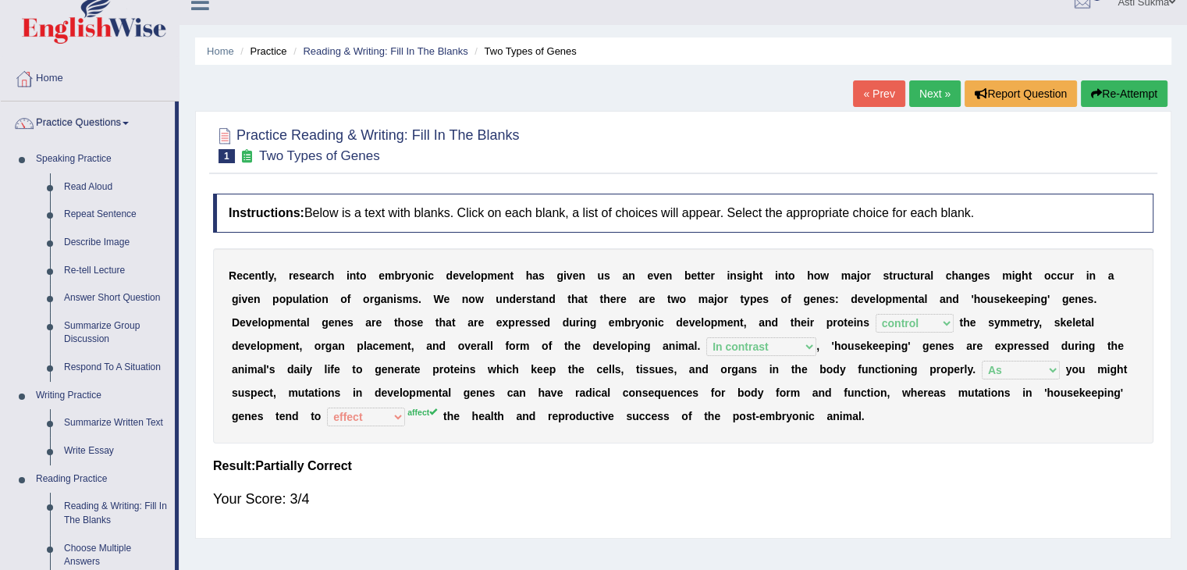
click at [112, 126] on link "Practice Questions" at bounding box center [88, 120] width 174 height 39
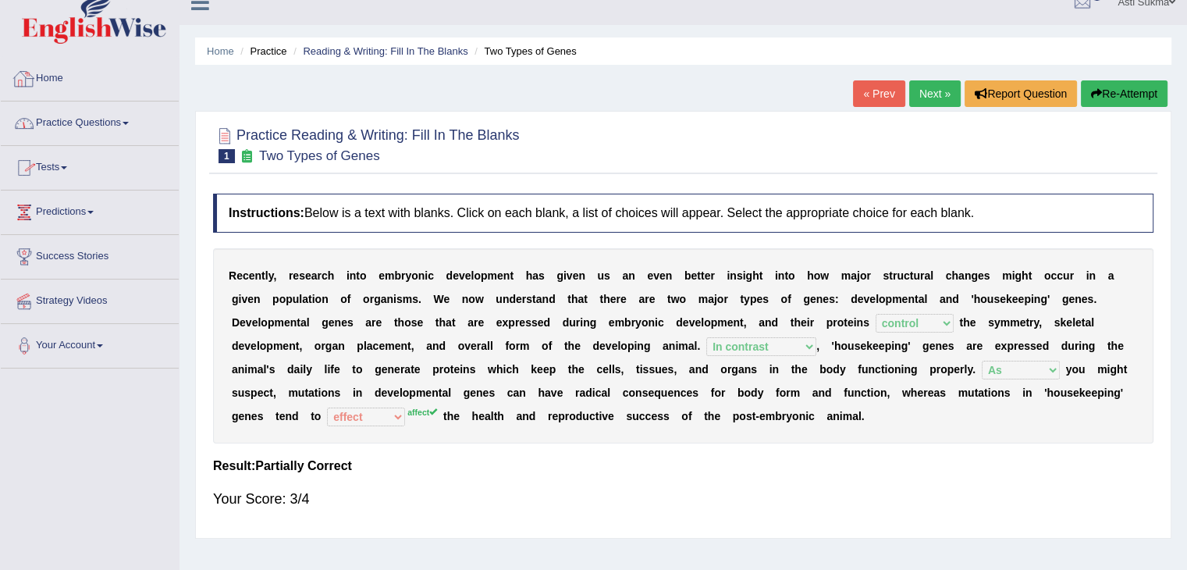
click at [51, 71] on link "Home" at bounding box center [90, 76] width 178 height 39
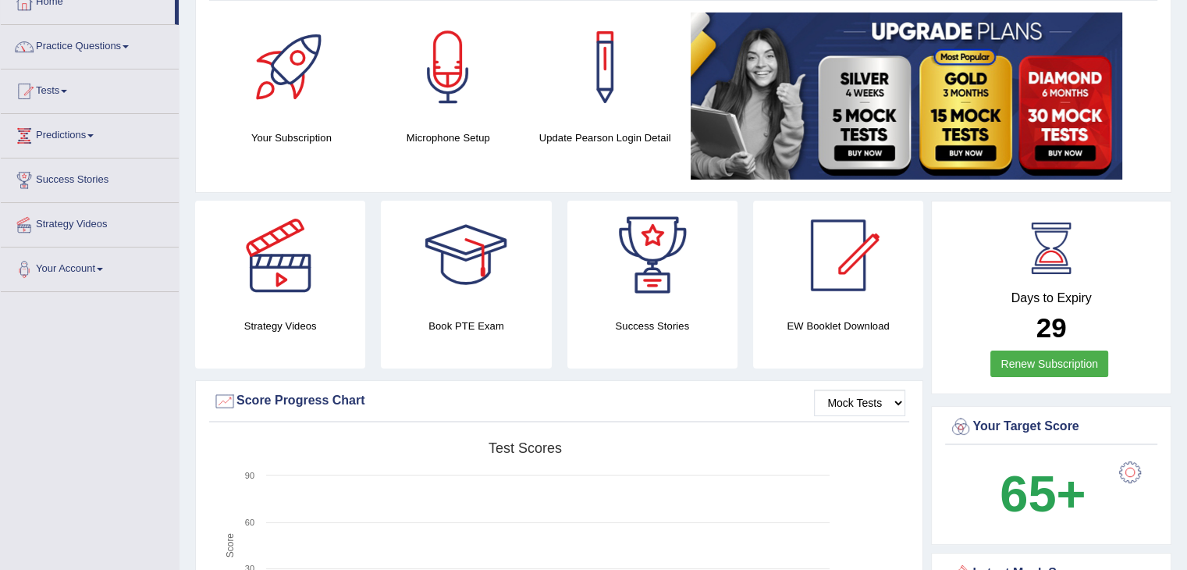
scroll to position [86, 0]
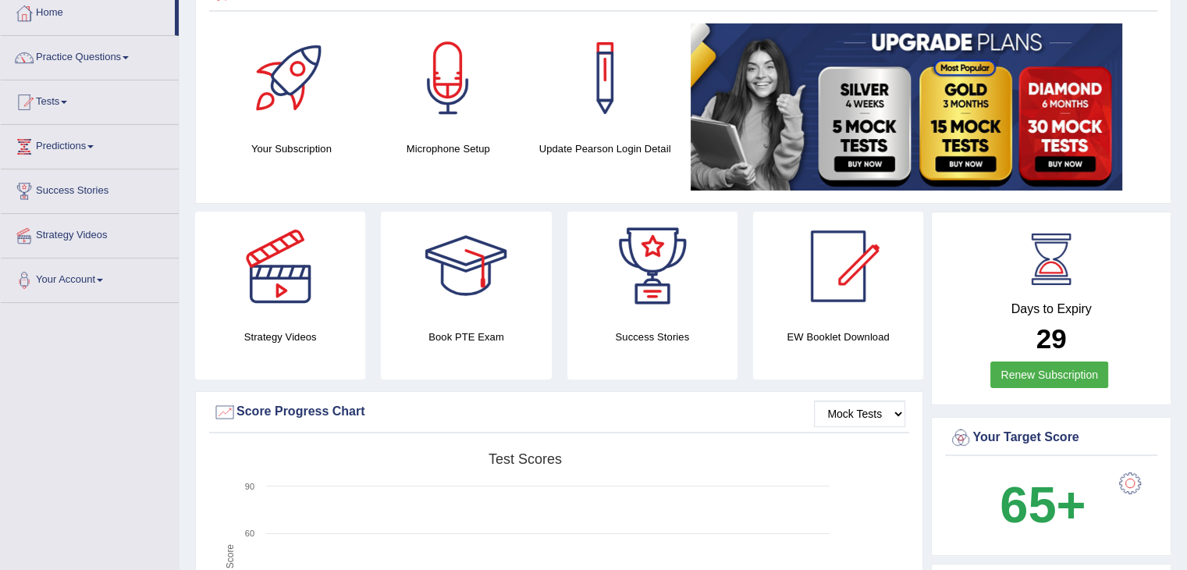
click at [535, 285] on link at bounding box center [466, 266] width 170 height 109
click at [297, 305] on div at bounding box center [280, 266] width 109 height 109
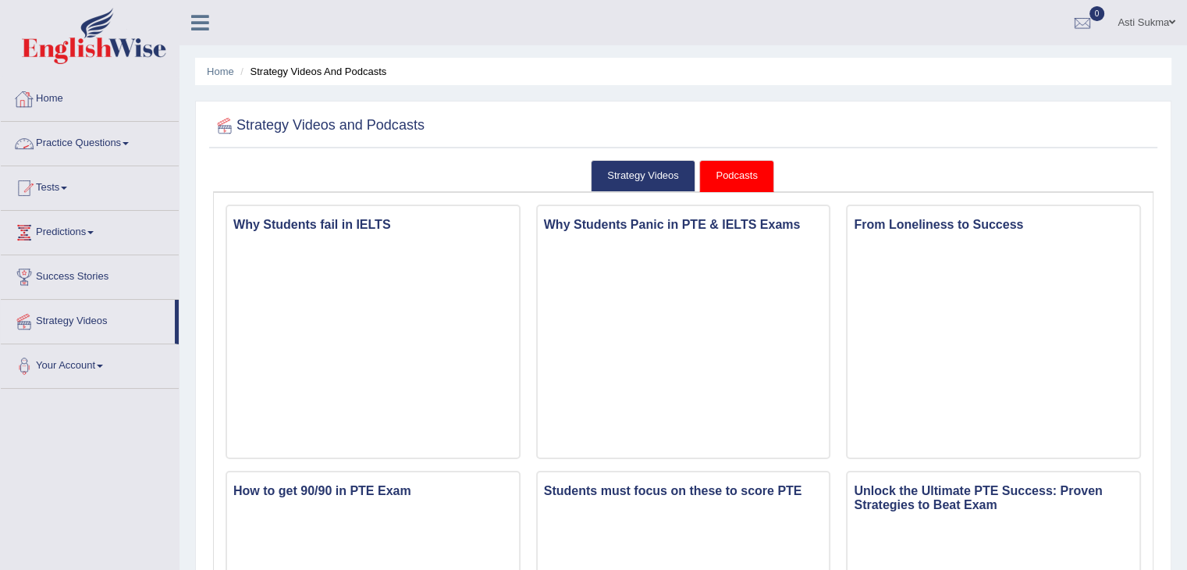
click at [109, 151] on link "Practice Questions" at bounding box center [90, 141] width 178 height 39
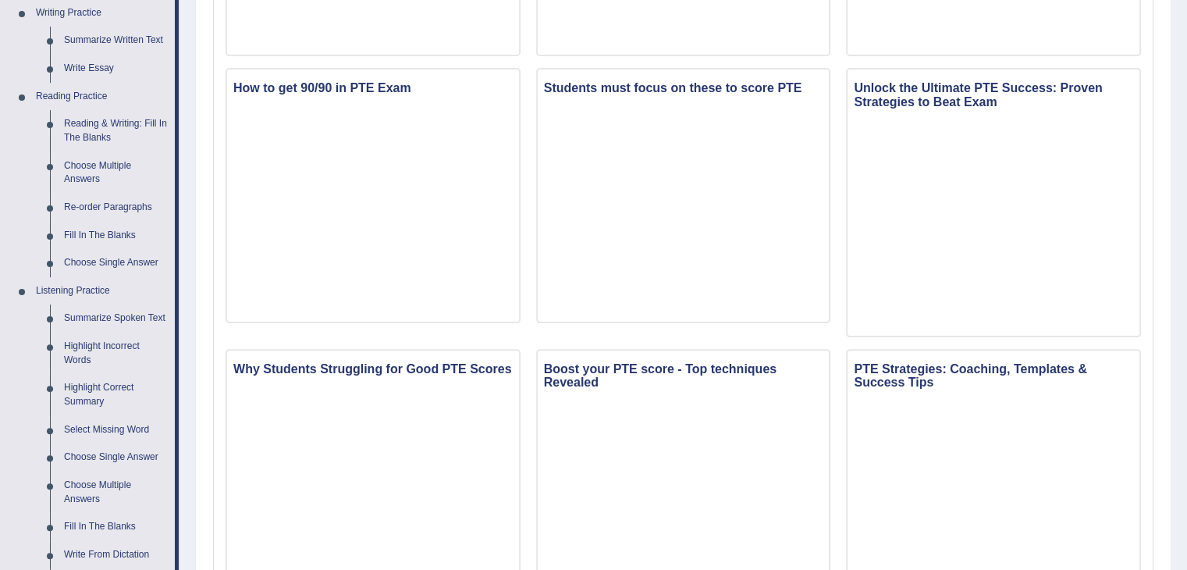
scroll to position [400, 0]
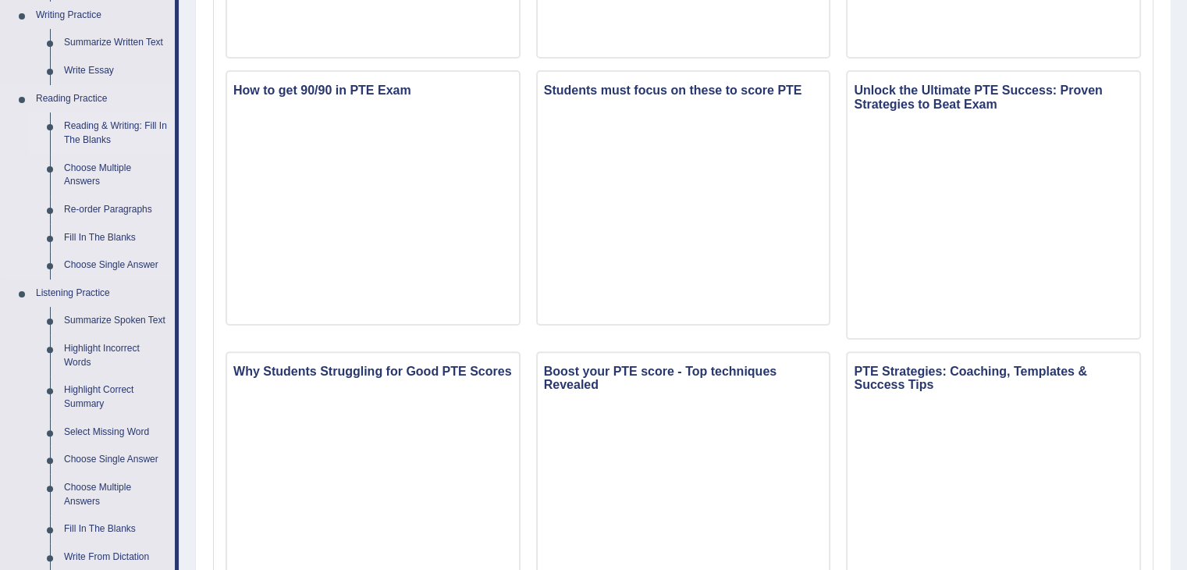
click at [104, 126] on link "Reading & Writing: Fill In The Blanks" at bounding box center [116, 132] width 118 height 41
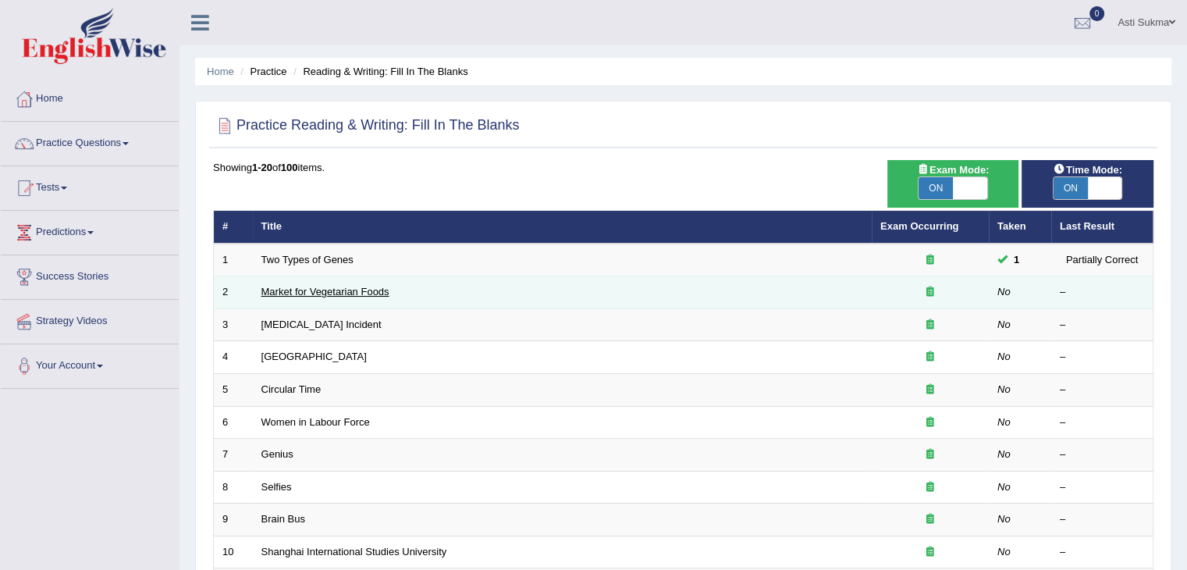
click at [343, 292] on link "Market for Vegetarian Foods" at bounding box center [325, 292] width 128 height 12
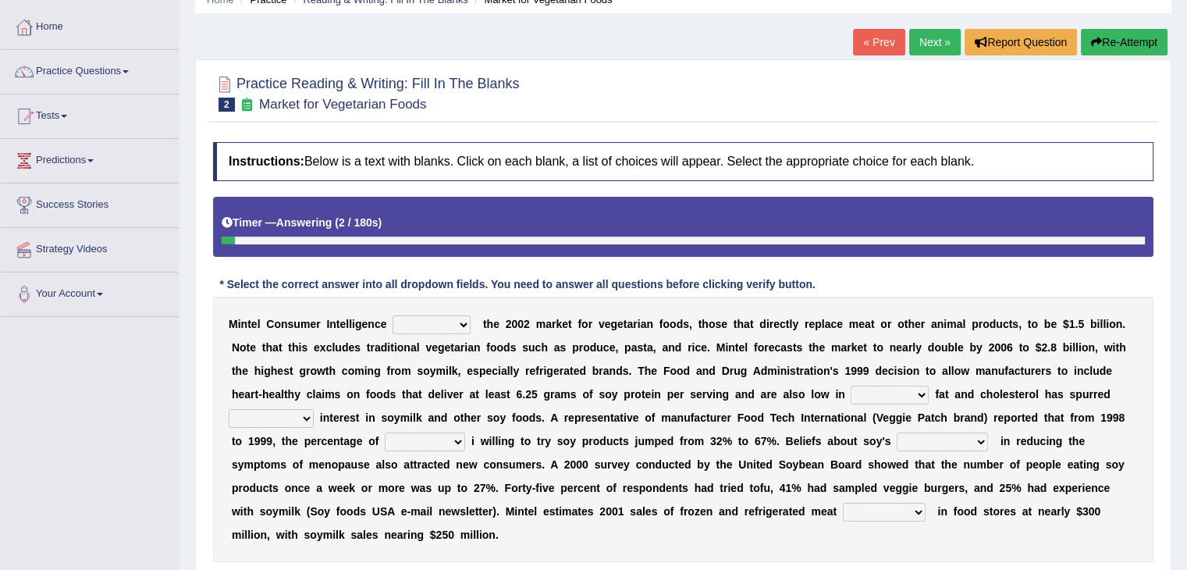
scroll to position [78, 0]
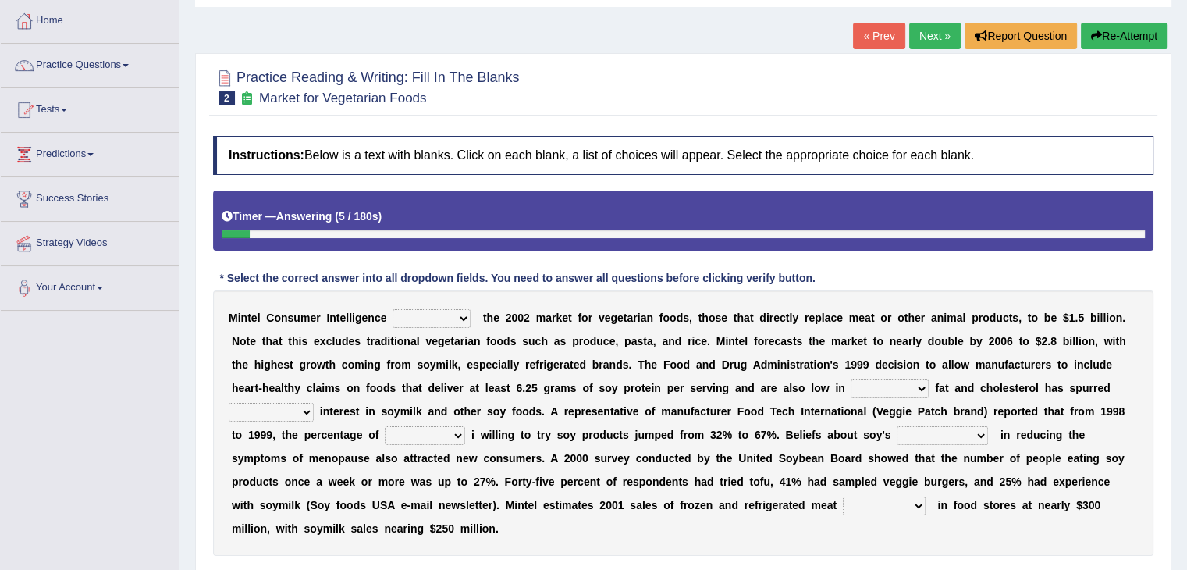
click at [440, 323] on select "deals fulfills creates estimates" at bounding box center [432, 318] width 78 height 19
select select "estimates"
click at [393, 309] on select "deals fulfills creates estimates" at bounding box center [432, 318] width 78 height 19
click at [894, 384] on select "saturated solid acid liquid" at bounding box center [890, 388] width 78 height 19
select select "acid"
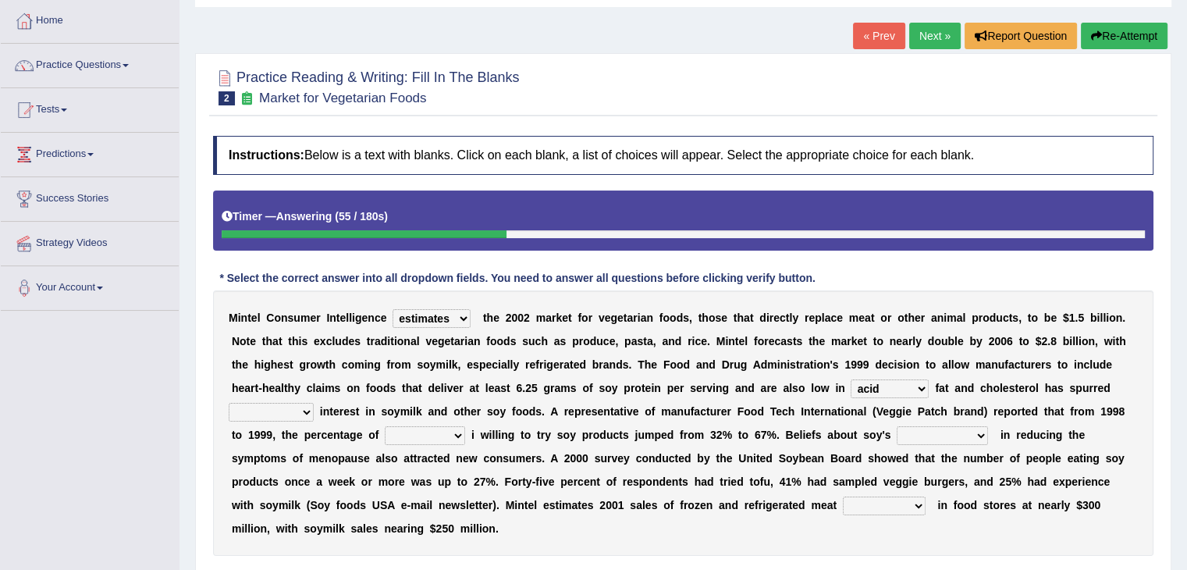
click at [851, 379] on select "saturated solid acid liquid" at bounding box center [890, 388] width 78 height 19
click at [267, 416] on select "good big tremendous extreme" at bounding box center [271, 412] width 85 height 19
click at [412, 476] on b "w" at bounding box center [415, 481] width 9 height 12
click at [435, 435] on select "guests consumers customers clients" at bounding box center [425, 435] width 80 height 19
click at [433, 431] on select "guests consumers customers clients" at bounding box center [425, 435] width 80 height 19
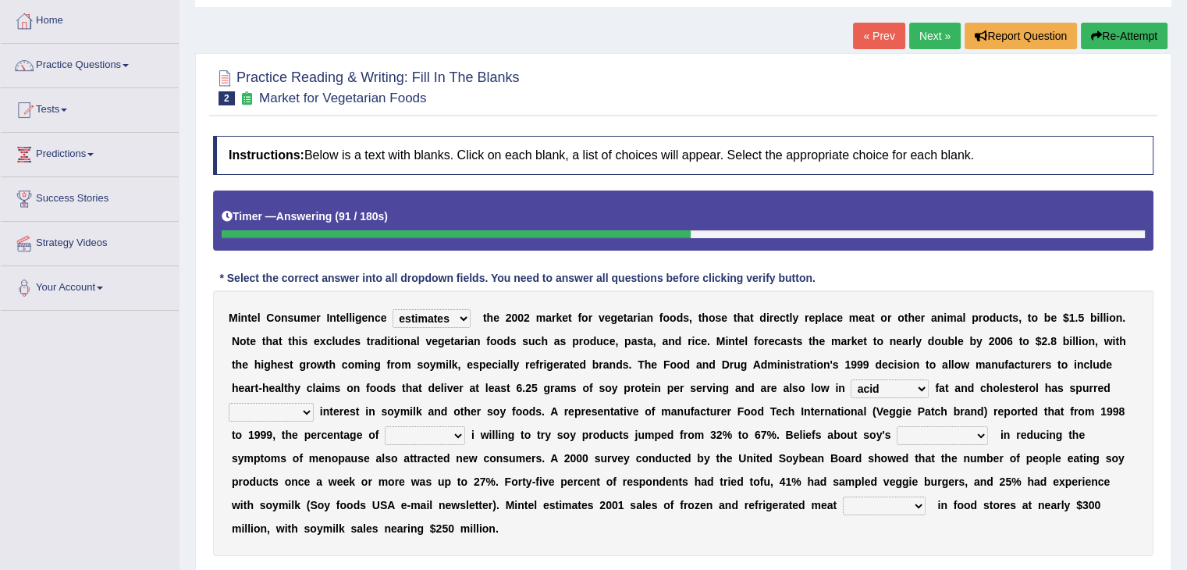
select select "consumers"
click at [385, 426] on select "guests consumers customers clients" at bounding box center [425, 435] width 80 height 19
click at [926, 434] on select "effectiveness timeliness efficiency goodness" at bounding box center [942, 435] width 91 height 19
select select "effectiveness"
click at [897, 426] on select "effectiveness timeliness efficiency goodness" at bounding box center [942, 435] width 91 height 19
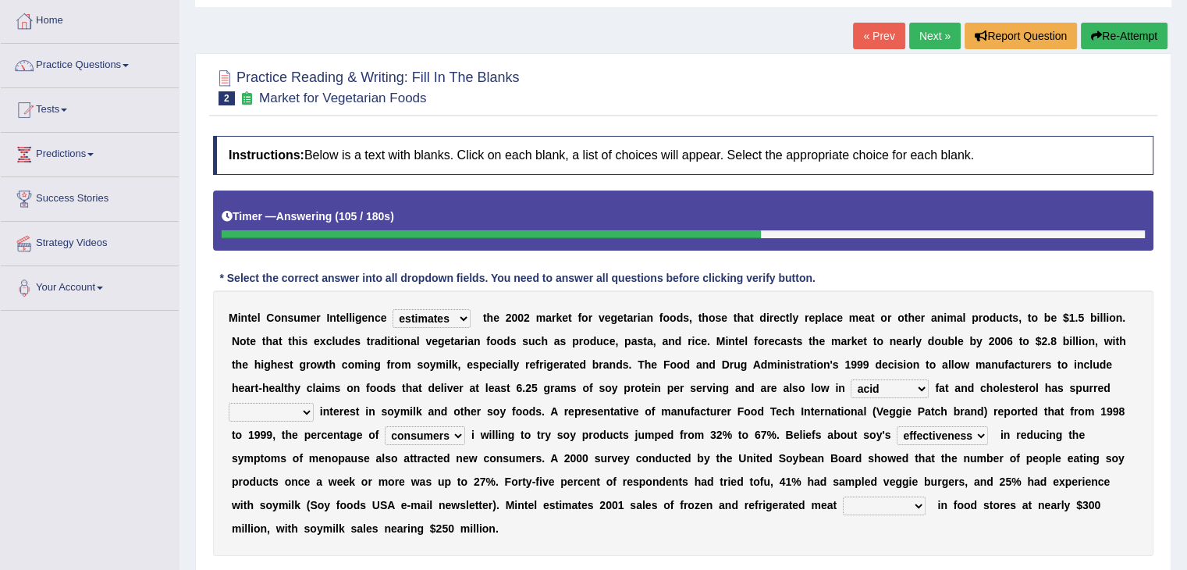
click at [859, 499] on select "foods choices staffs alternatives" at bounding box center [884, 505] width 83 height 19
select select "alternatives"
click at [843, 496] on select "foods choices staffs alternatives" at bounding box center [884, 505] width 83 height 19
click at [852, 506] on select "foods choices staffs alternatives" at bounding box center [884, 505] width 83 height 19
click at [659, 528] on div "M i n t e l C o n s u m e r I n t e l l i g e n c e deals fulfills creates esti…" at bounding box center [683, 422] width 940 height 265
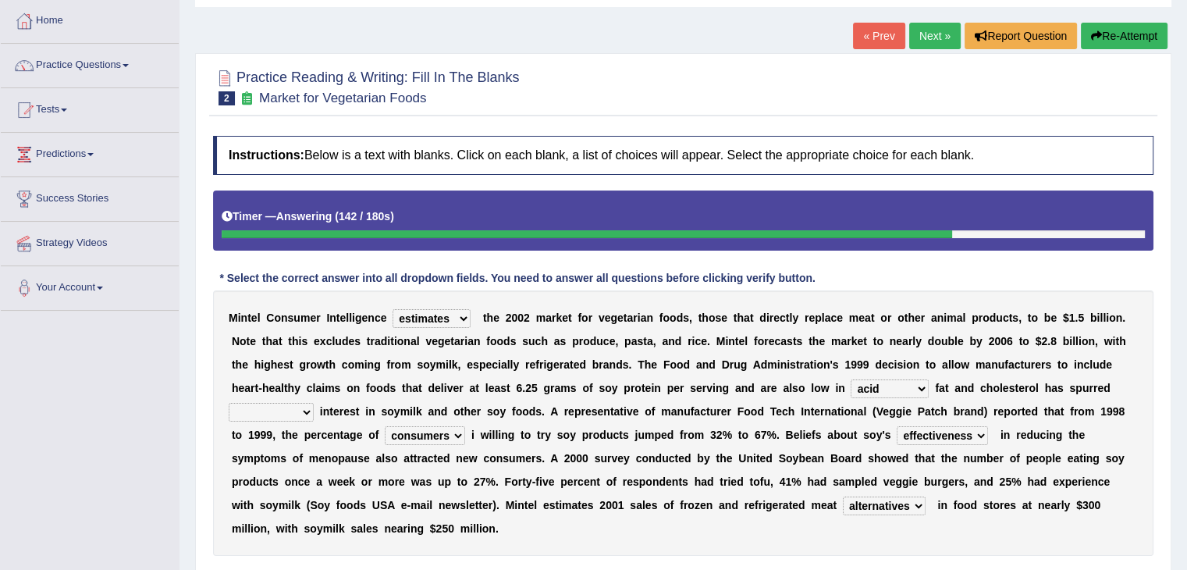
click at [303, 409] on select "good big tremendous extreme" at bounding box center [271, 412] width 85 height 19
select select "tremendous"
click at [229, 403] on select "good big tremendous extreme" at bounding box center [271, 412] width 85 height 19
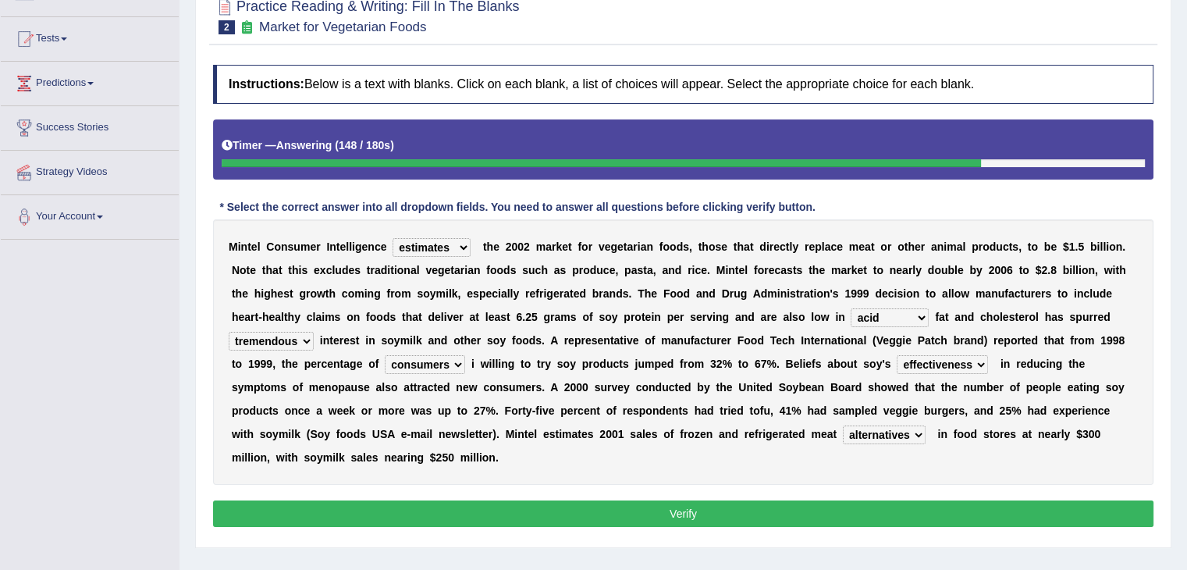
scroll to position [219, 0]
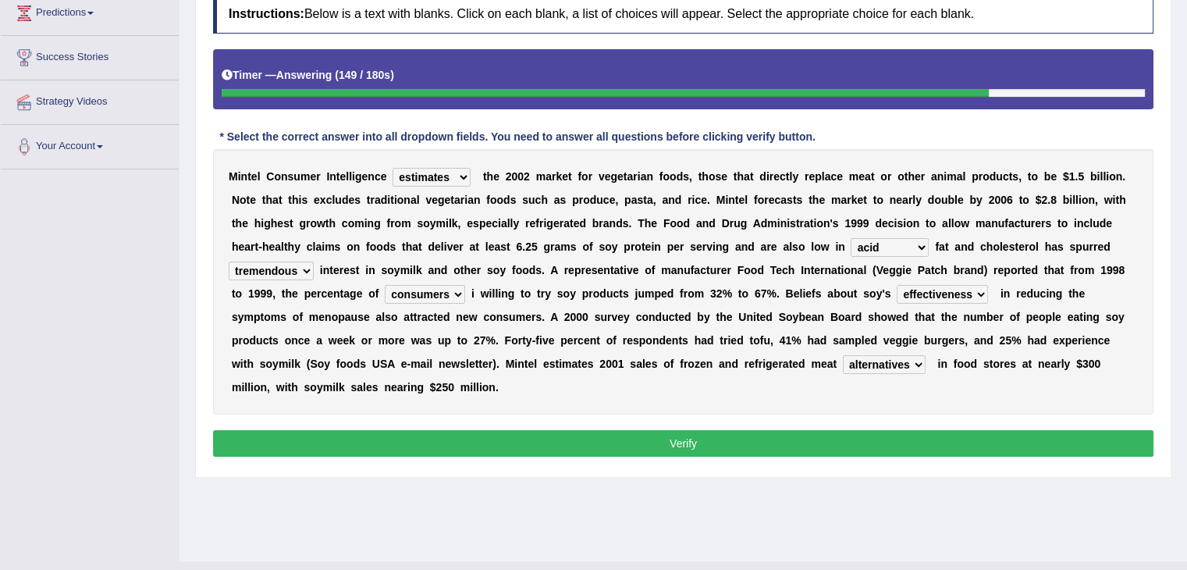
click at [743, 438] on button "Verify" at bounding box center [683, 443] width 940 height 27
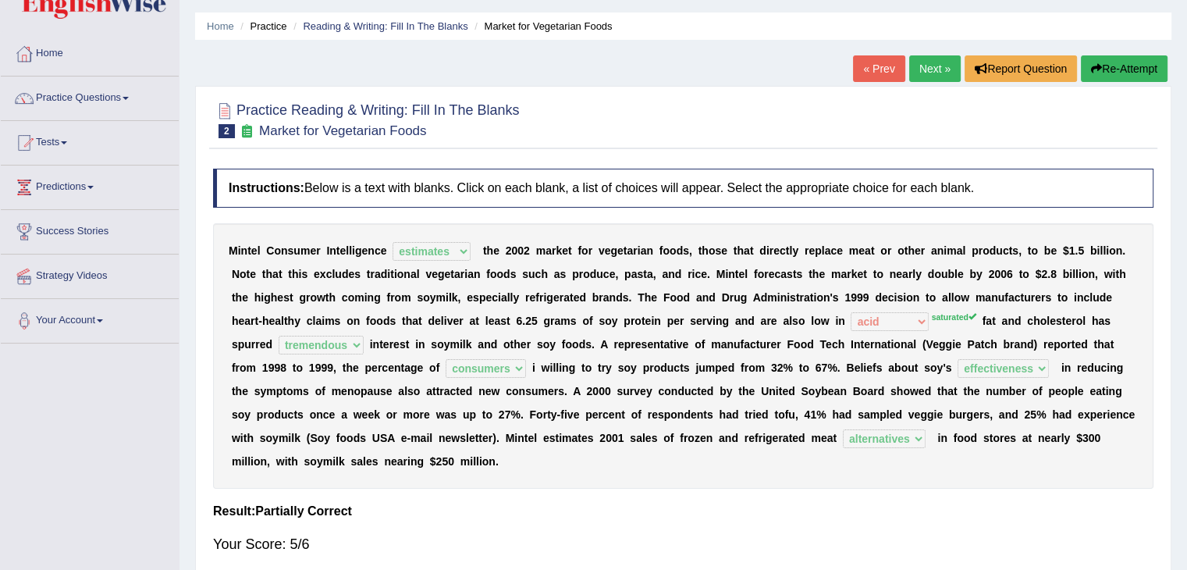
scroll to position [27, 0]
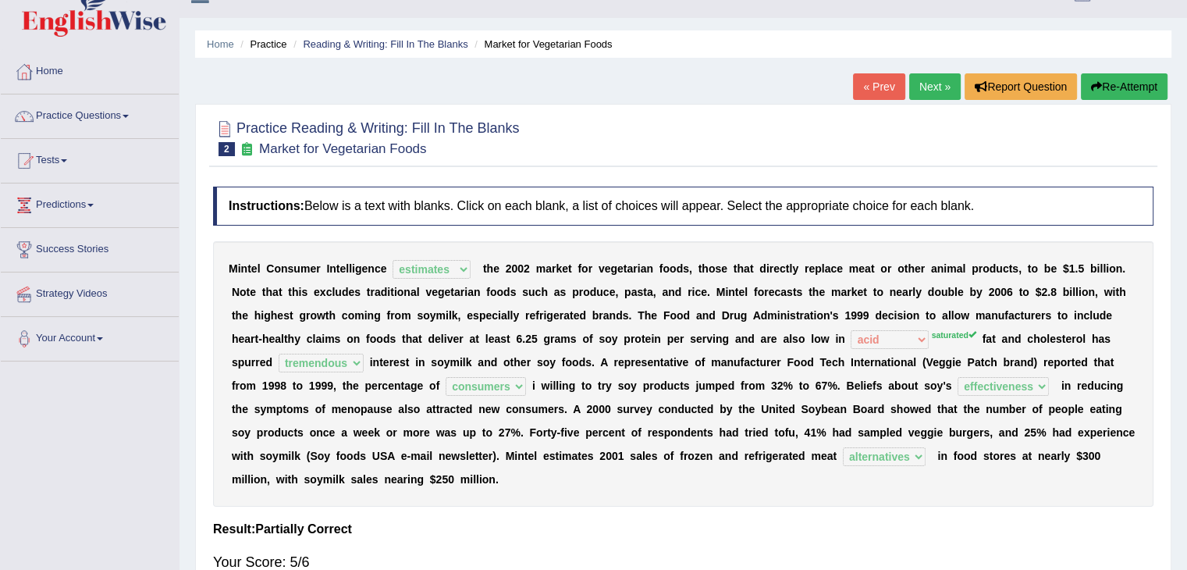
click at [223, 125] on div at bounding box center [224, 128] width 23 height 23
click at [233, 145] on span "2" at bounding box center [227, 149] width 16 height 14
click at [319, 150] on small "Market for Vegetarian Foods" at bounding box center [343, 148] width 168 height 15
click at [400, 41] on link "Reading & Writing: Fill In The Blanks" at bounding box center [385, 44] width 165 height 12
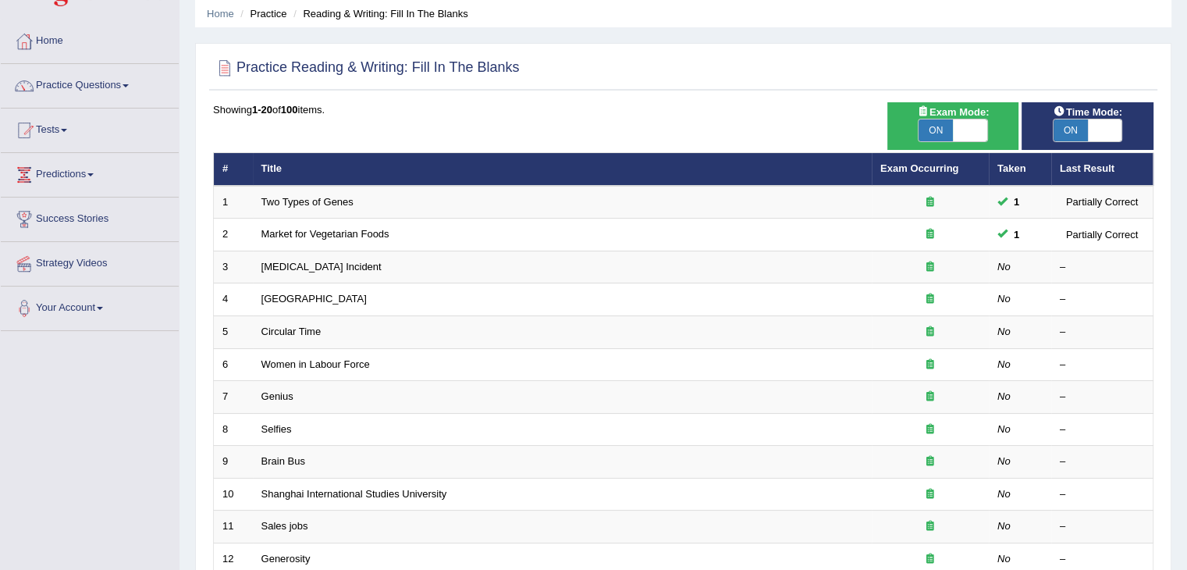
scroll to position [61, 0]
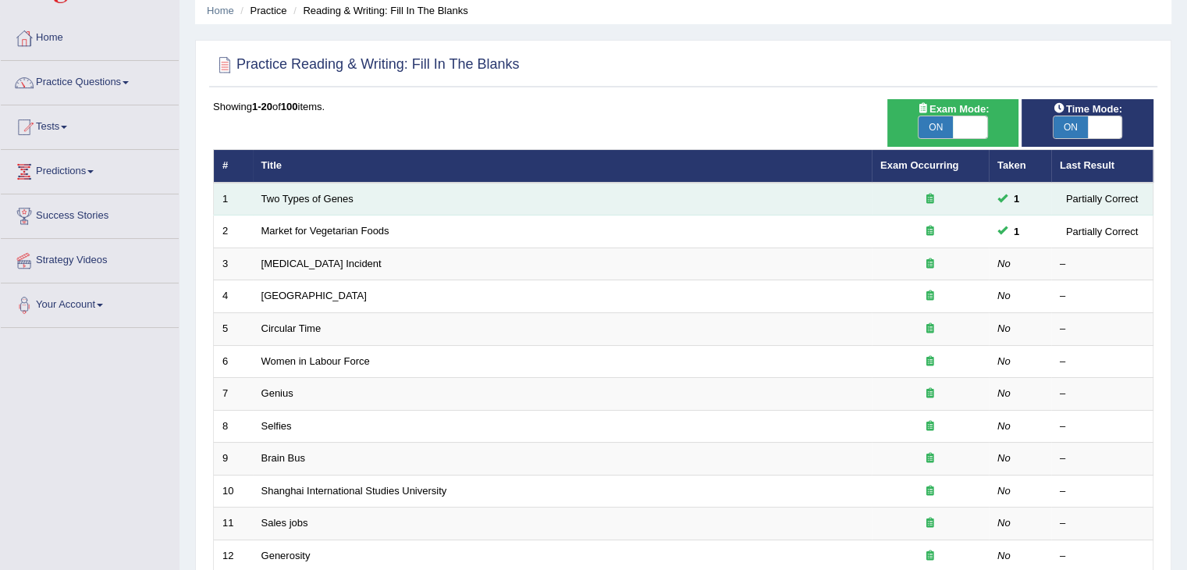
click at [927, 201] on icon at bounding box center [930, 199] width 8 height 10
click at [303, 204] on td "Two Types of Genes" at bounding box center [562, 199] width 619 height 33
click at [322, 197] on link "Two Types of Genes" at bounding box center [307, 199] width 92 height 12
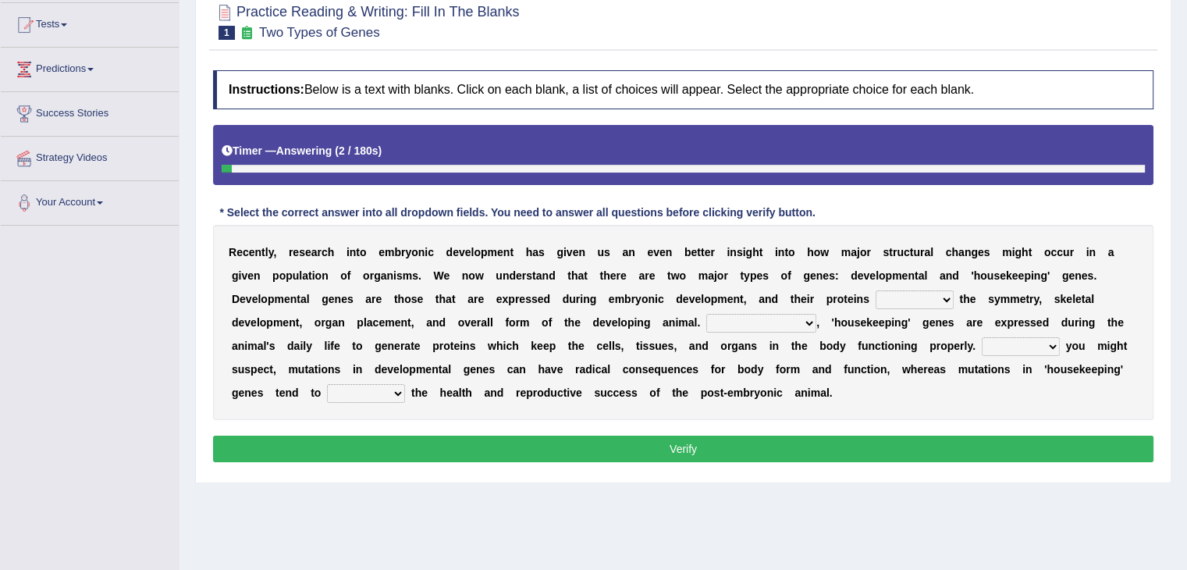
scroll to position [172, 0]
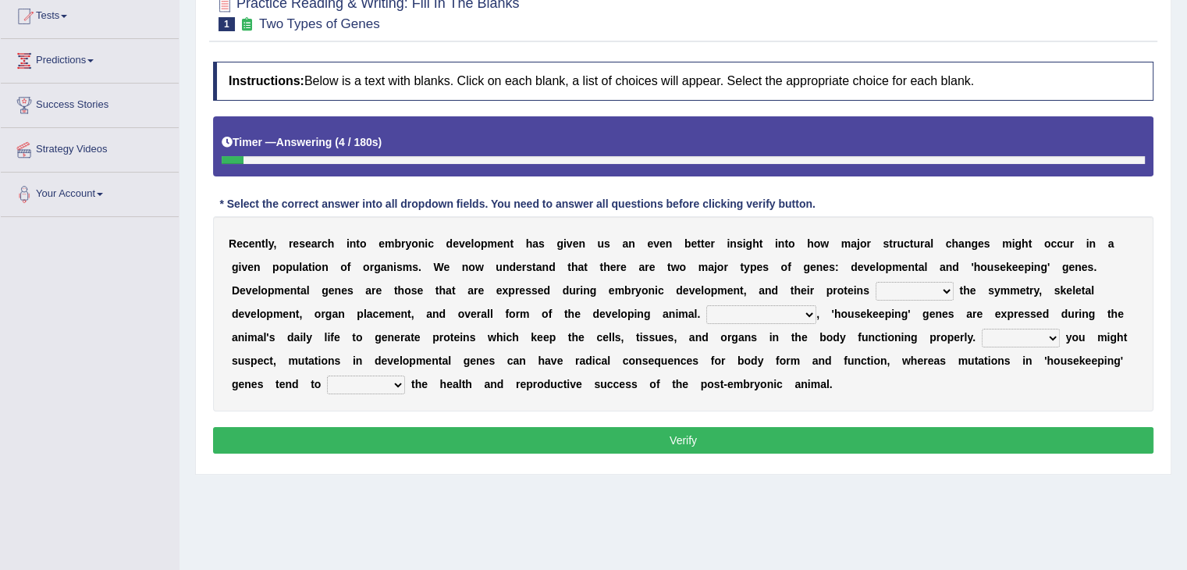
click at [930, 291] on select "push control hold elevate" at bounding box center [915, 291] width 78 height 19
select select "control"
click at [876, 282] on select "push control hold elevate" at bounding box center [915, 291] width 78 height 19
click at [789, 309] on select "Correspondingly Inclusively Conversely In contrast" at bounding box center [761, 314] width 110 height 19
select select "In contrast"
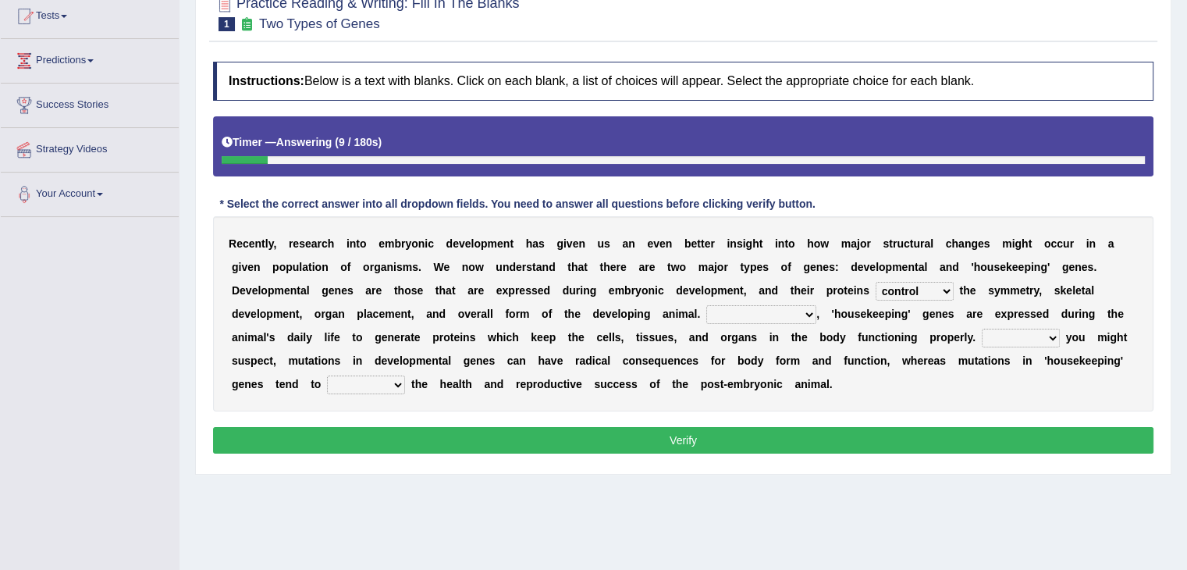
click at [706, 305] on select "Correspondingly Inclusively Conversely In contrast" at bounding box center [761, 314] width 110 height 19
click at [1016, 342] on select "For As With Within" at bounding box center [1021, 338] width 78 height 19
select select "As"
click at [982, 329] on select "For As With Within" at bounding box center [1021, 338] width 78 height 19
click at [373, 383] on select "affect effect interrupt defect" at bounding box center [366, 384] width 78 height 19
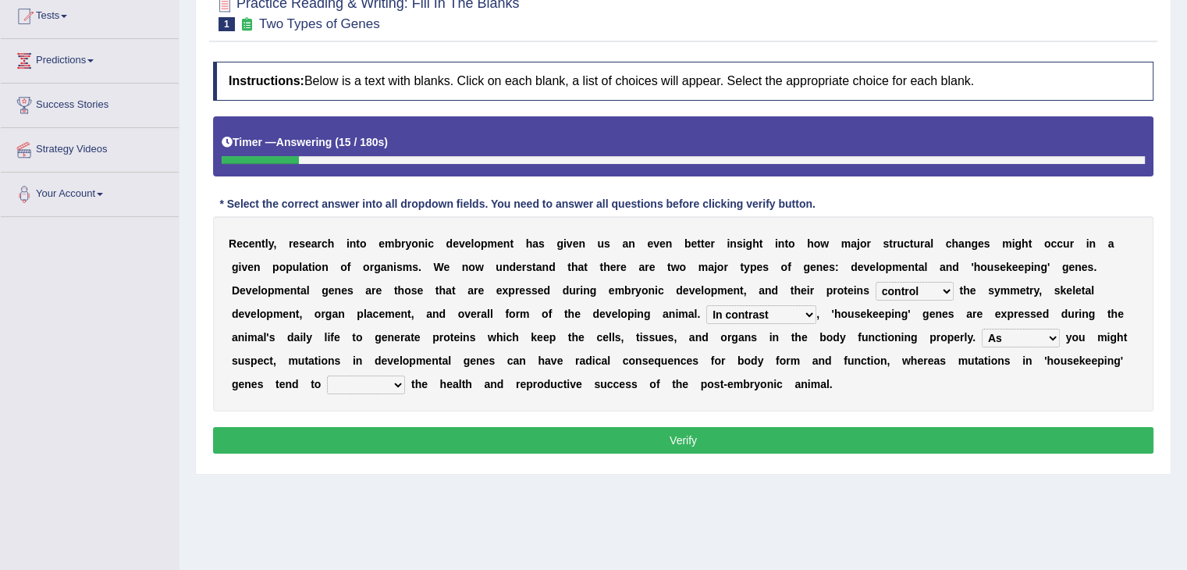
select select "affect"
click at [327, 375] on select "affect effect interrupt defect" at bounding box center [366, 384] width 78 height 19
click at [509, 427] on button "Verify" at bounding box center [683, 440] width 940 height 27
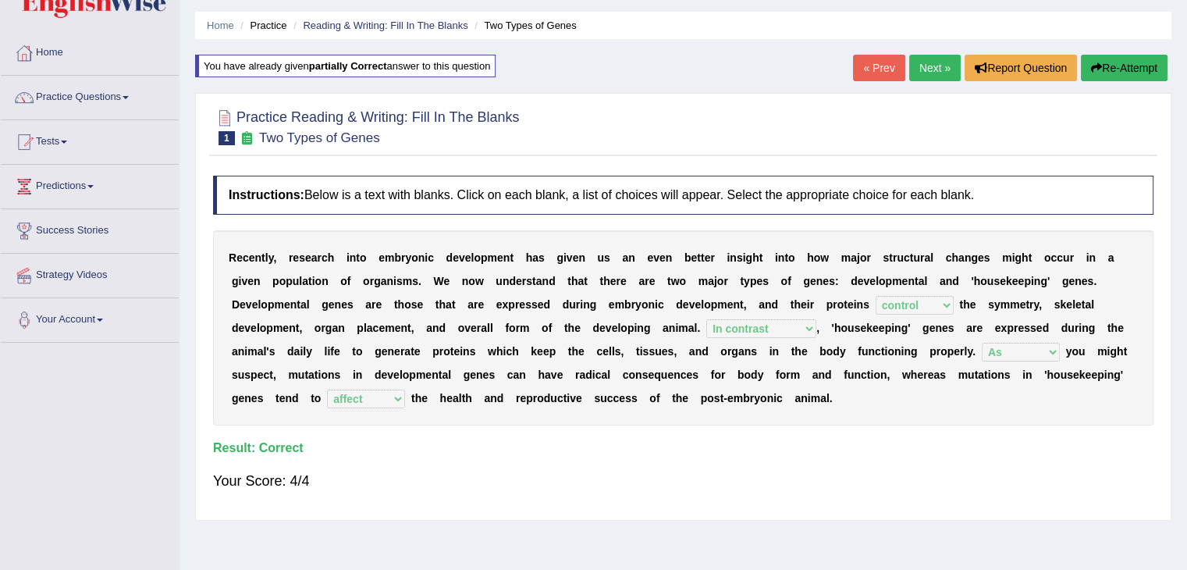
scroll to position [0, 0]
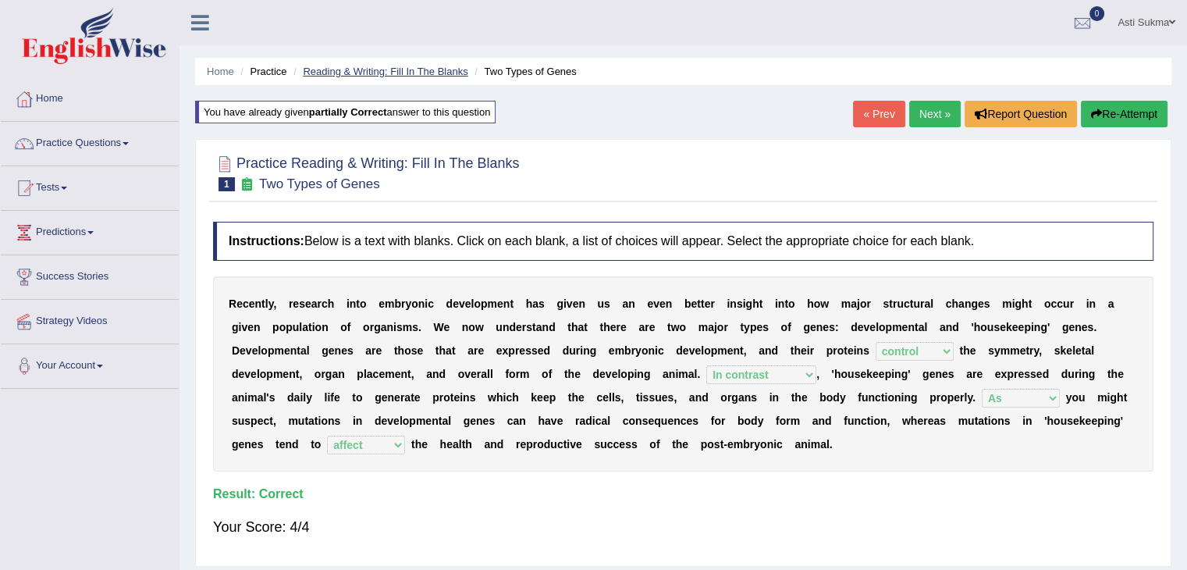
click at [379, 68] on link "Reading & Writing: Fill In The Blanks" at bounding box center [385, 72] width 165 height 12
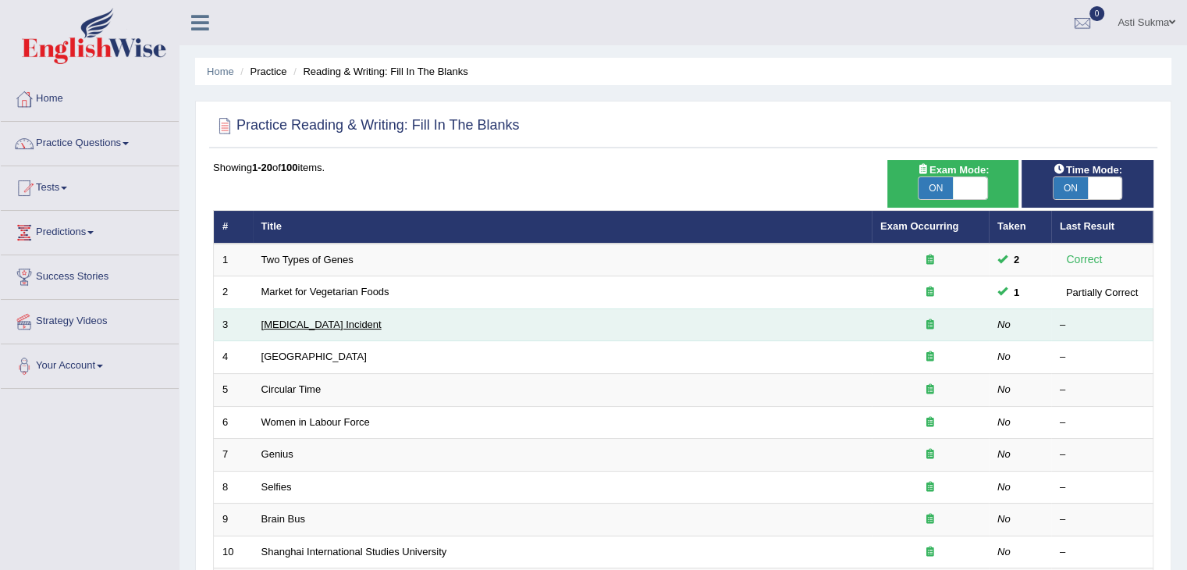
click at [315, 326] on link "[MEDICAL_DATA] Incident" at bounding box center [321, 324] width 120 height 12
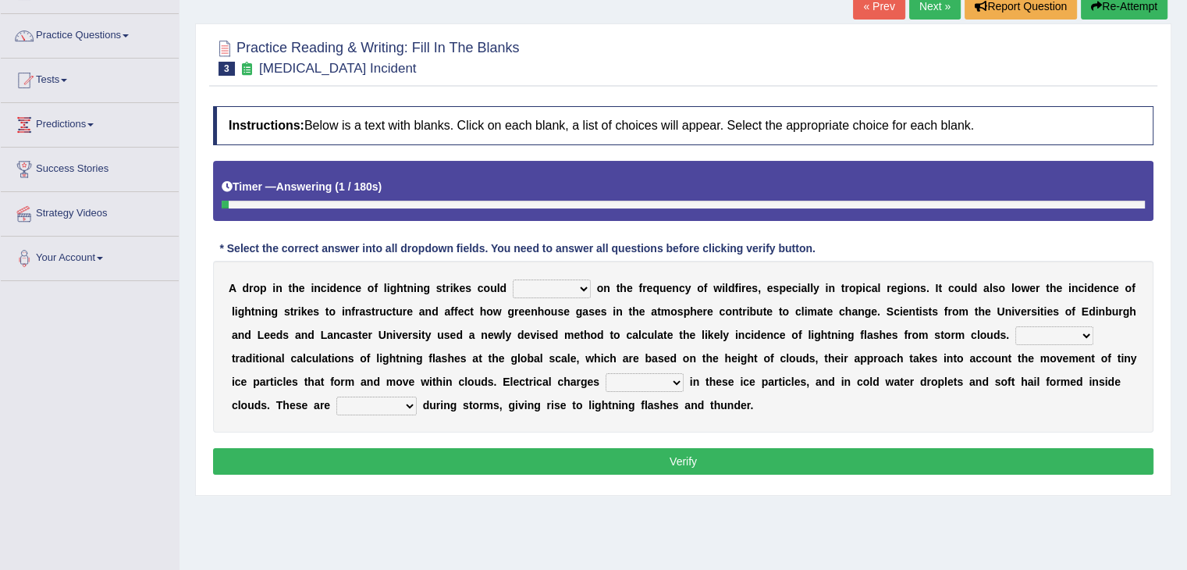
click at [1186, 240] on html "Toggle navigation Home Practice Questions Speaking Practice Read Aloud Repeat S…" at bounding box center [593, 177] width 1187 height 570
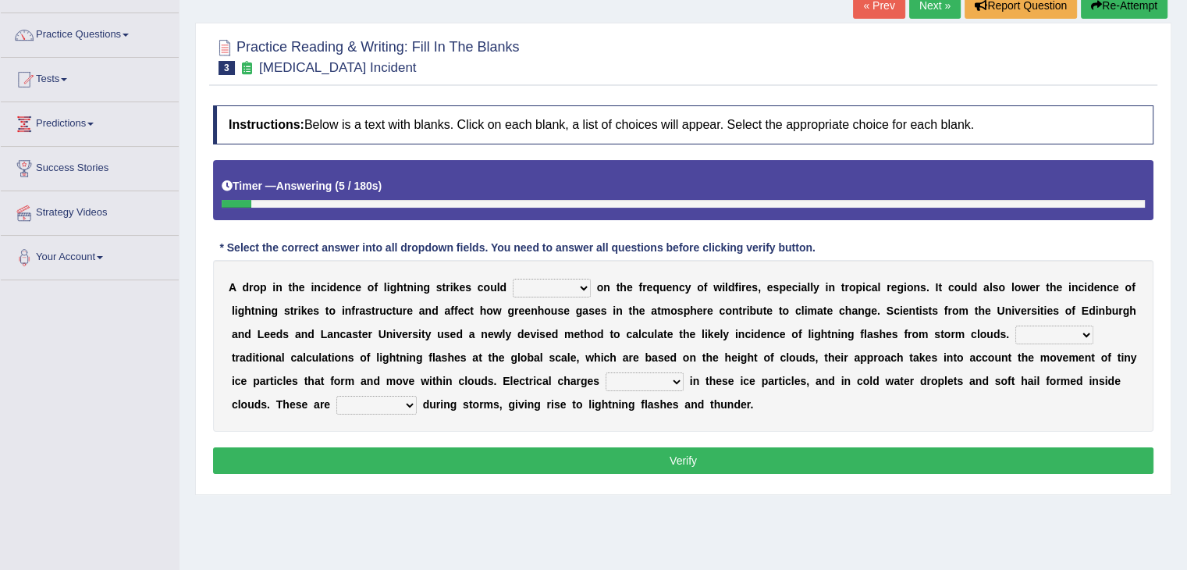
click at [565, 290] on select "dwell focus impact depend" at bounding box center [552, 288] width 78 height 19
click at [513, 279] on select "dwell focus impact depend" at bounding box center [552, 288] width 78 height 19
click at [568, 284] on select "dwell focus impact depend" at bounding box center [552, 288] width 78 height 19
select select "impact"
click at [513, 279] on select "dwell focus impact depend" at bounding box center [552, 288] width 78 height 19
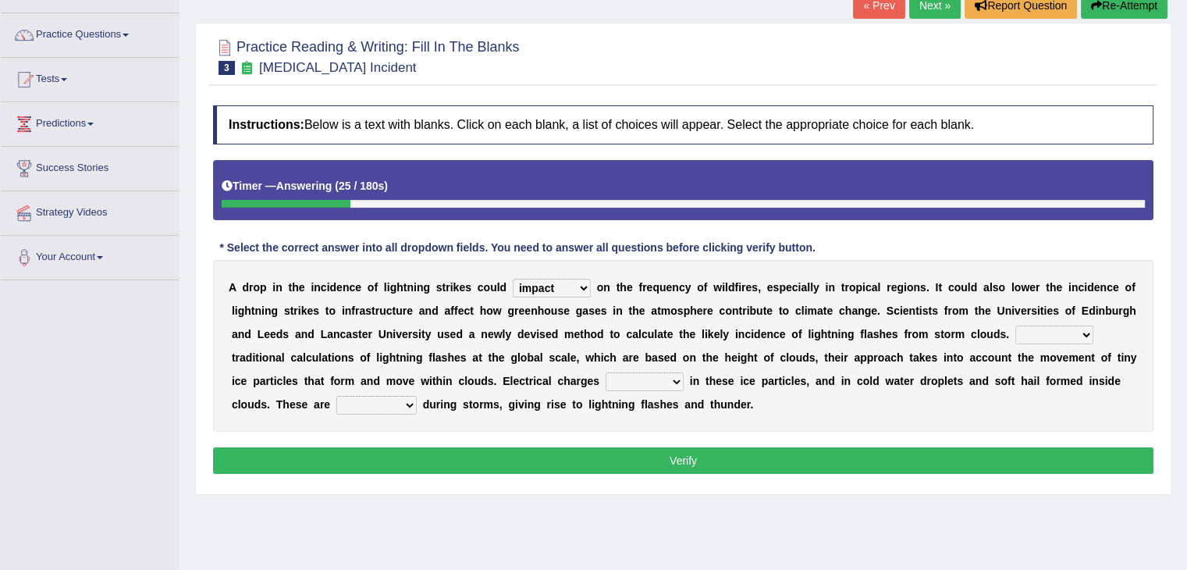
click at [1042, 336] on select "Unlike Unless Except Besides" at bounding box center [1054, 334] width 78 height 19
click at [955, 417] on div "A d r o p i n t h e i n c i d e n c e o f l i g h t n i n g s t r i k e s c o u…" at bounding box center [683, 346] width 940 height 172
click at [646, 385] on select "run off build up mess up zoom in" at bounding box center [645, 381] width 78 height 19
select select "build up"
click at [606, 372] on select "run off build up mess up zoom in" at bounding box center [645, 381] width 78 height 19
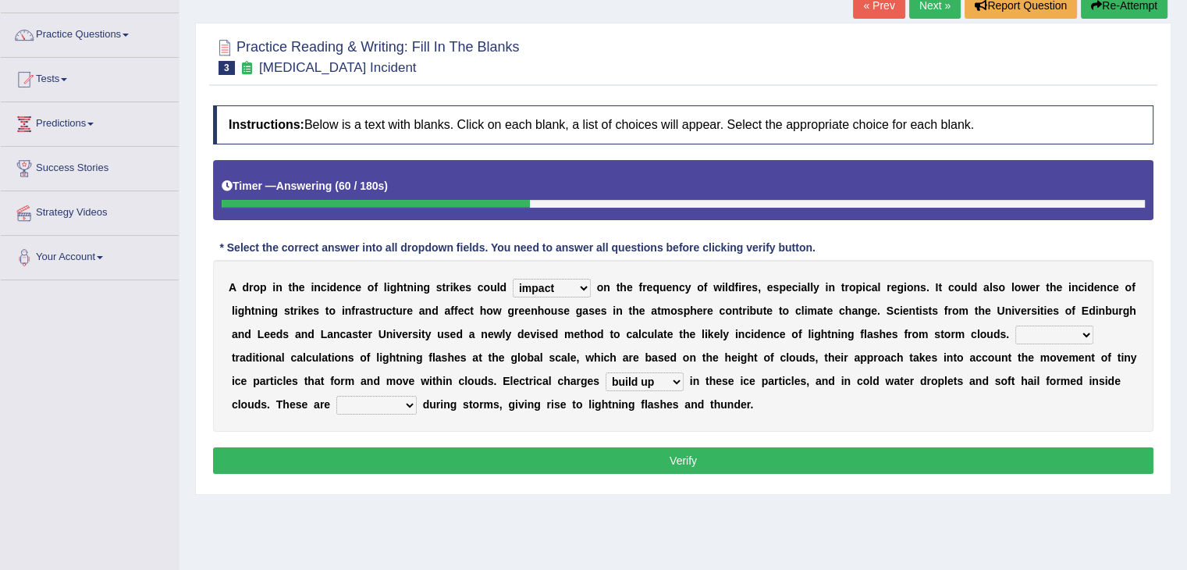
click at [368, 406] on select "collected diverted rounded discharged" at bounding box center [376, 405] width 80 height 19
select select "diverted"
click at [336, 396] on select "collected diverted rounded discharged" at bounding box center [376, 405] width 80 height 19
click at [381, 405] on select "collected diverted rounded discharged" at bounding box center [376, 405] width 80 height 19
click at [681, 409] on div "A d r o p i n t h e i n c i d e n c e o f l i g h t n i n g s t r i k e s c o u…" at bounding box center [683, 346] width 940 height 172
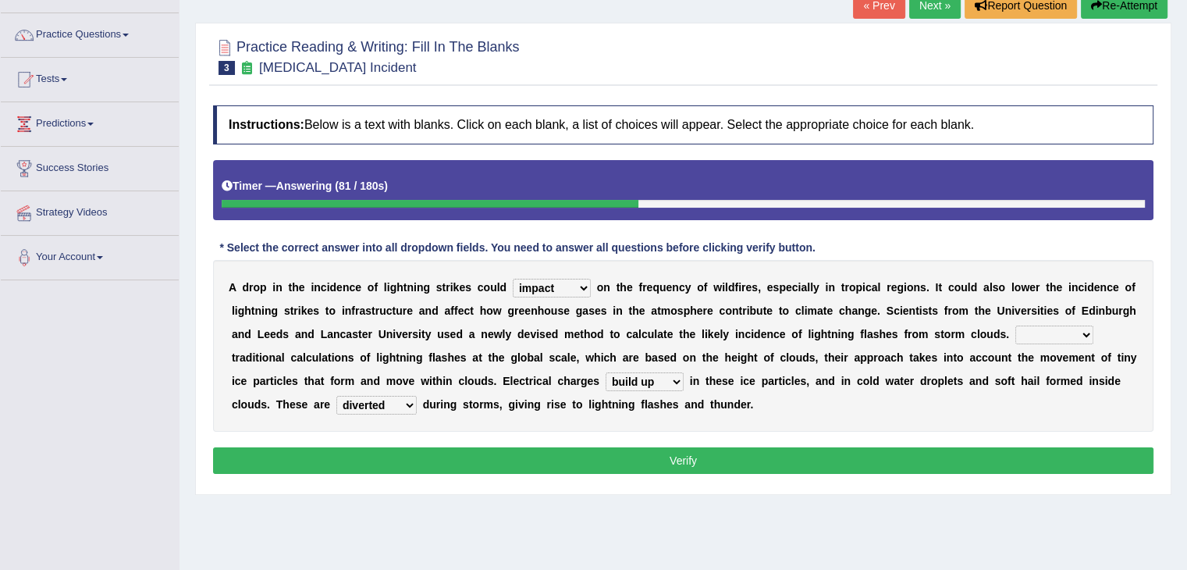
click at [1072, 331] on select "Unlike Unless Except Besides" at bounding box center [1054, 334] width 78 height 19
select select "Besides"
click at [1015, 325] on select "Unlike Unless Except Besides" at bounding box center [1054, 334] width 78 height 19
click at [689, 457] on button "Verify" at bounding box center [683, 460] width 940 height 27
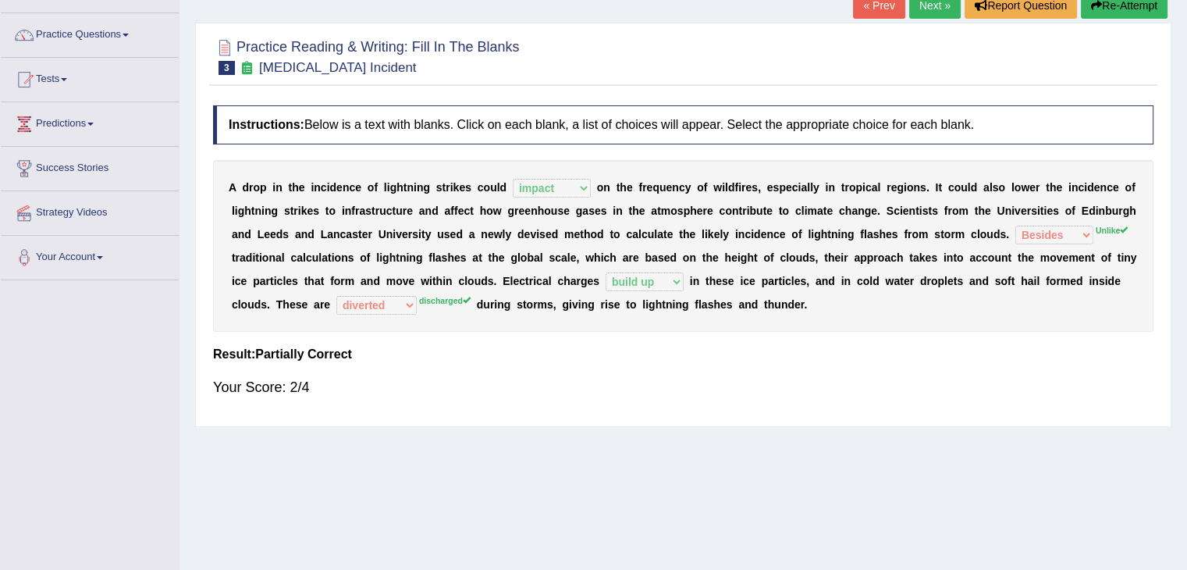
click at [812, 399] on div "Your Score: 2/4" at bounding box center [683, 386] width 940 height 37
